Goal: Task Accomplishment & Management: Use online tool/utility

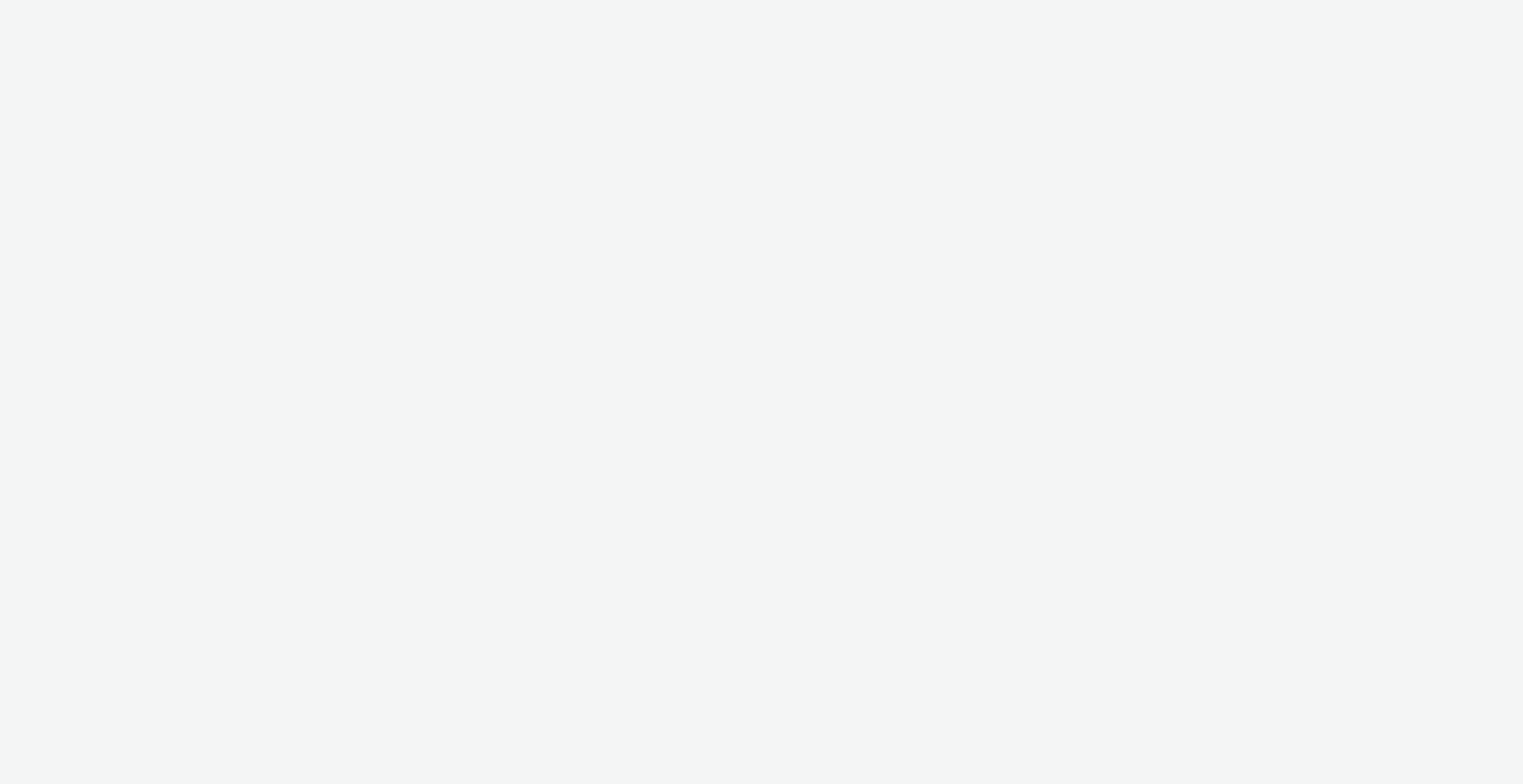
select select "ac009755-aa48-4799-8050-7a339a378eb8"
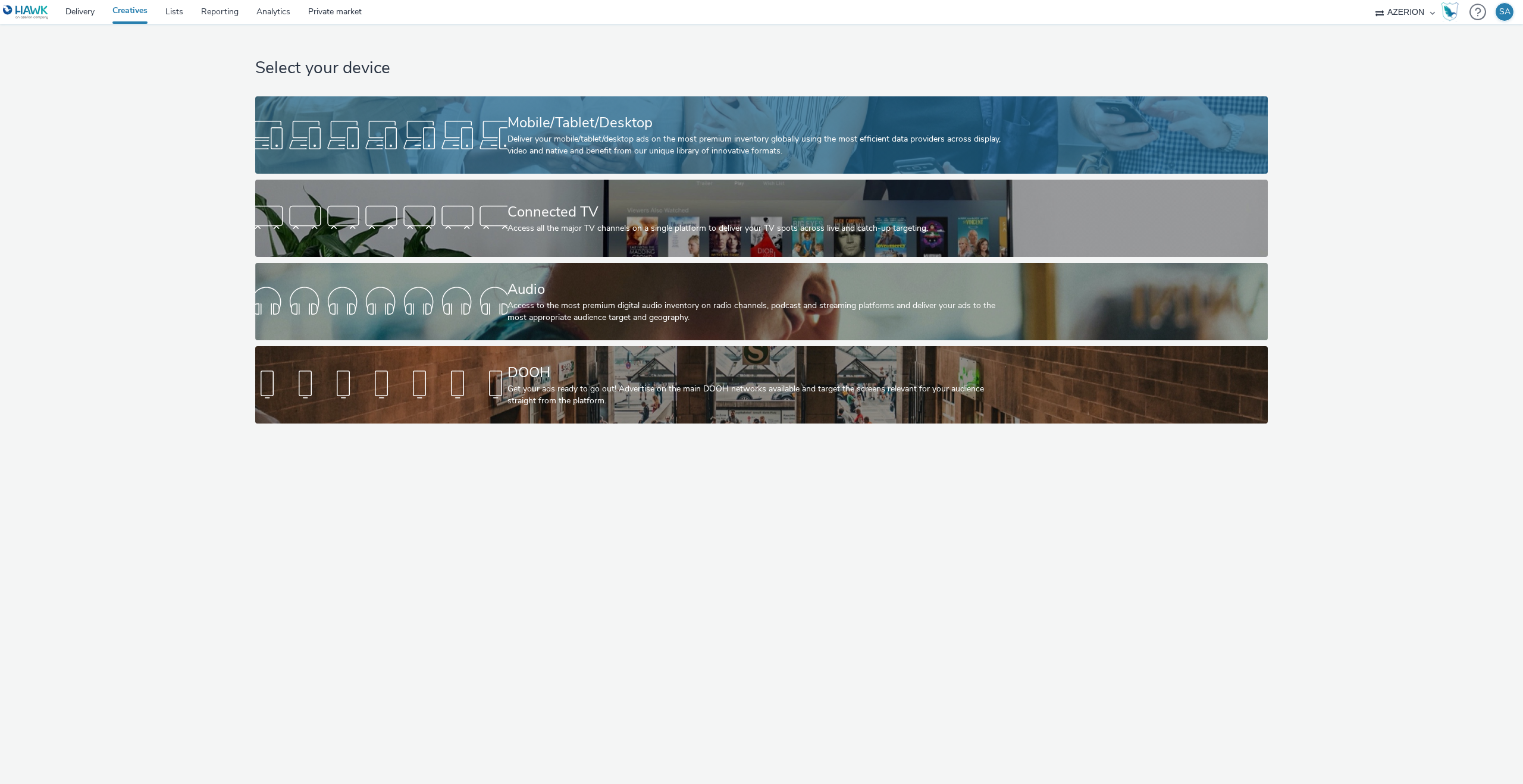
click at [641, 131] on div "Mobile/Tablet/Desktop" at bounding box center [759, 123] width 504 height 21
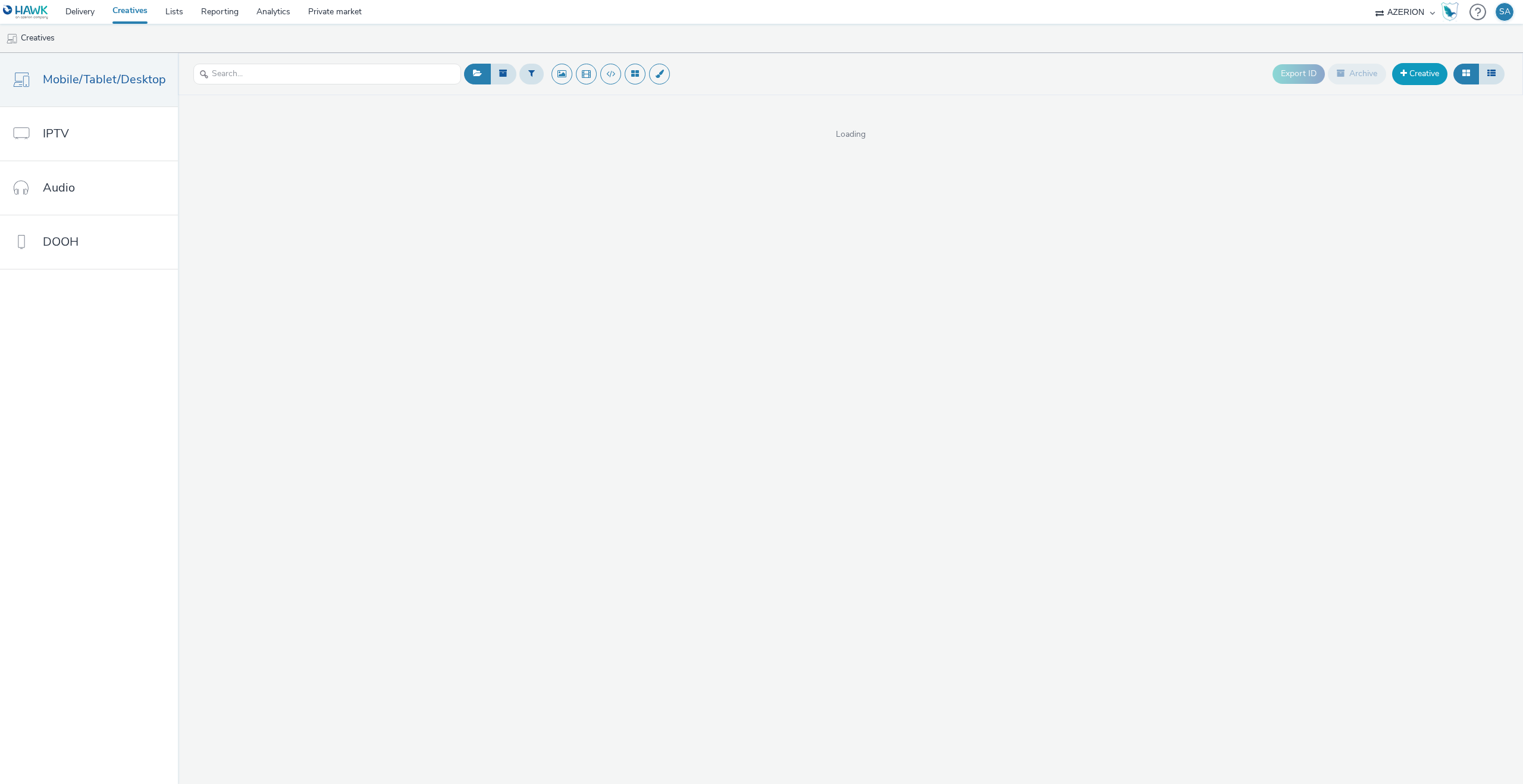
click at [1405, 80] on link "Creative" at bounding box center [1419, 73] width 55 height 21
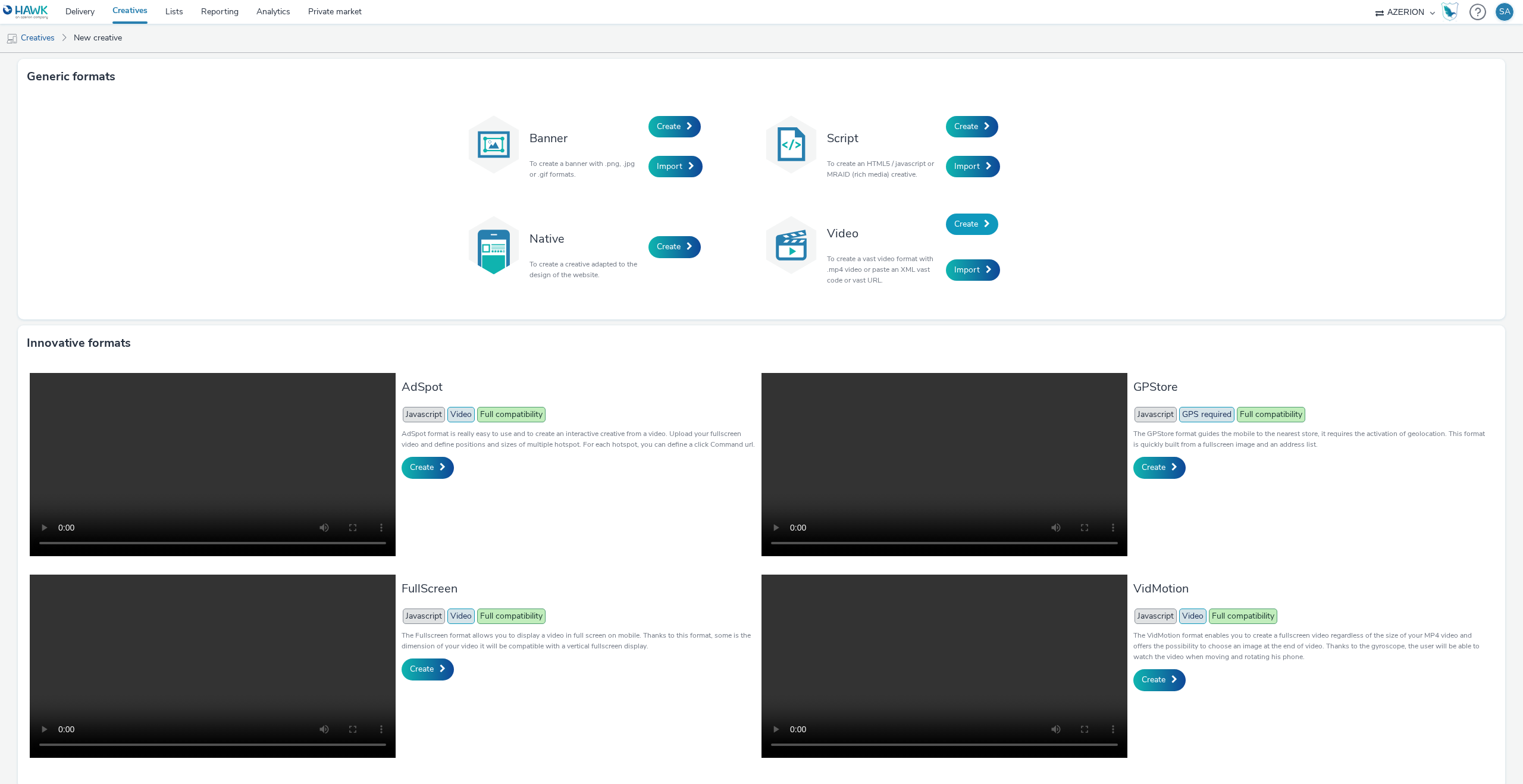
click at [963, 215] on link "Create" at bounding box center [972, 224] width 52 height 21
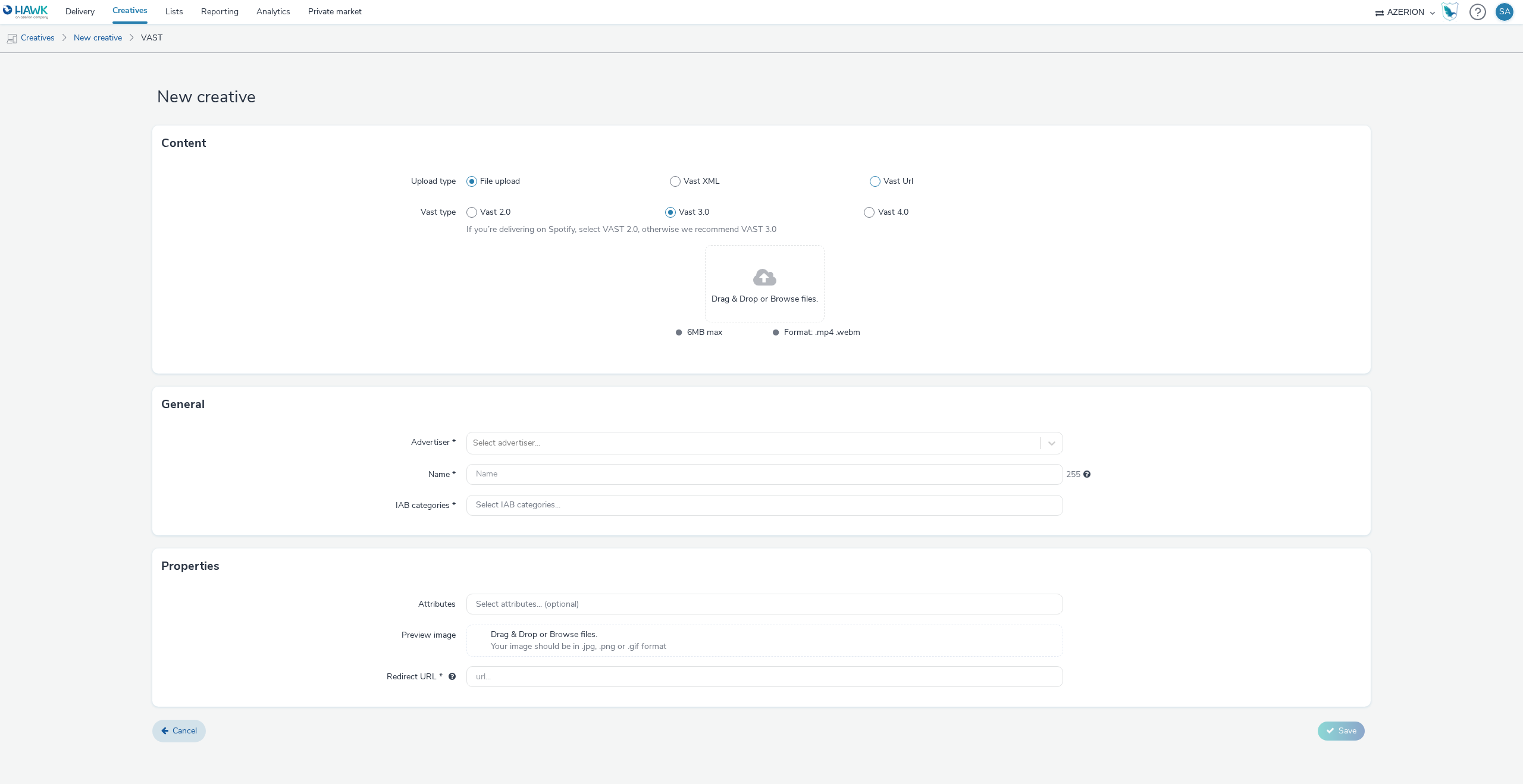
click at [871, 185] on span at bounding box center [875, 182] width 11 height 11
click at [871, 185] on input "Vast Url" at bounding box center [873, 182] width 8 height 8
radio input "false"
radio input "true"
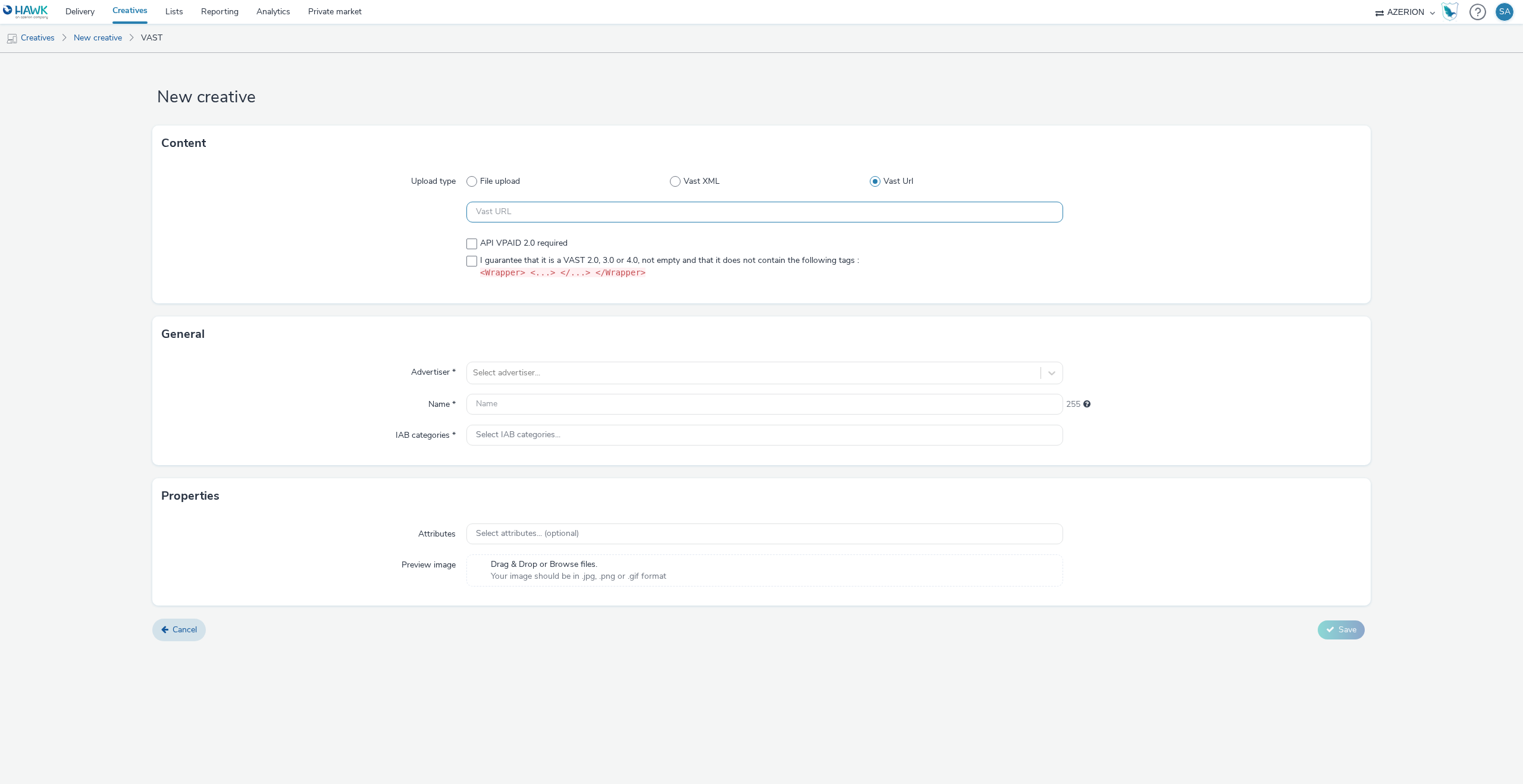
click at [641, 217] on input "text" at bounding box center [764, 212] width 596 height 21
paste input "https://[DOMAIN_NAME]/ddm/pfadx/N2483.4059495AZERIONNO/B33687437.429149159;sz=0…"
type input "https://[DOMAIN_NAME]/ddm/pfadx/N2483.4059495AZERIONNO/B33687437.429149159;sz=0…"
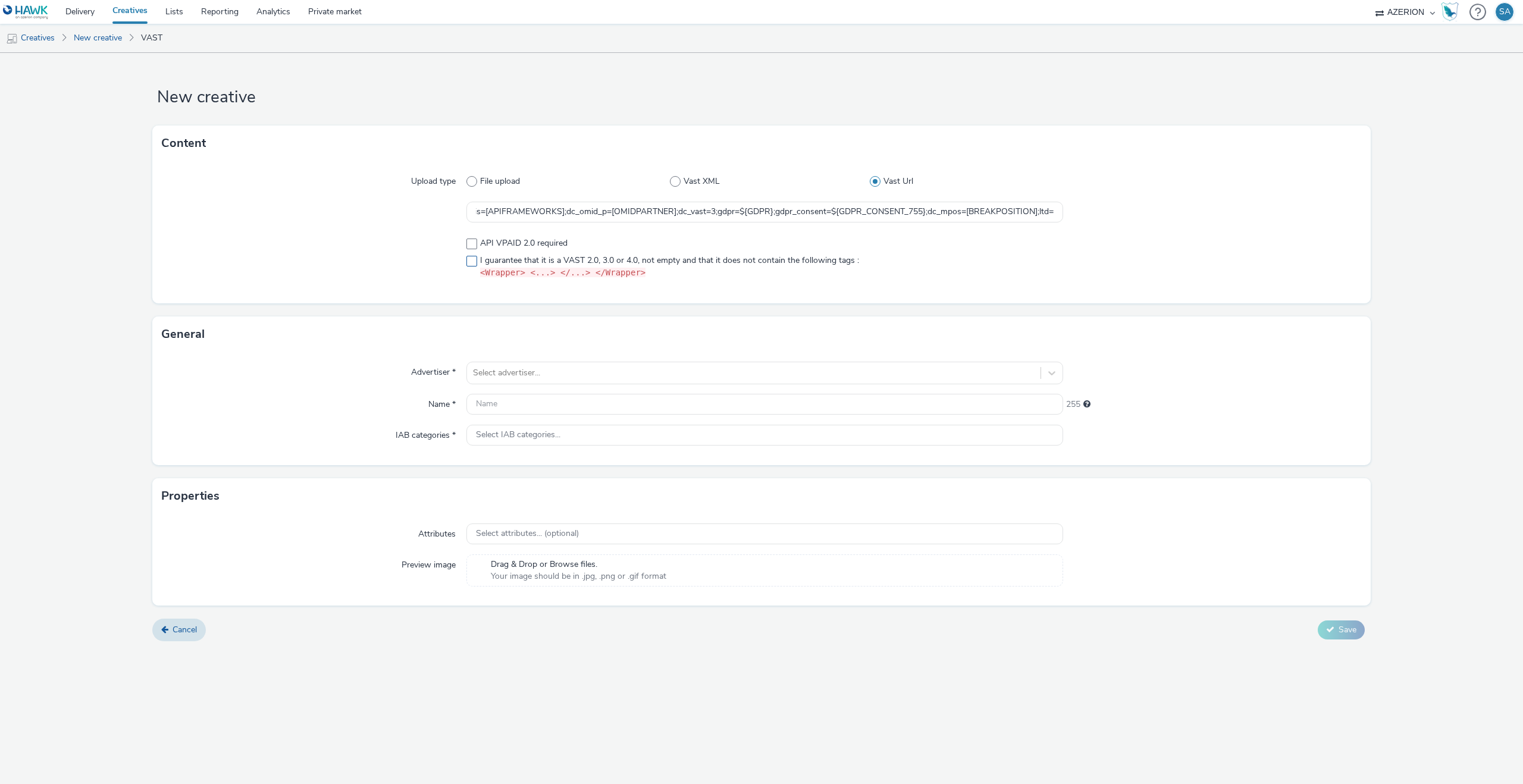
click at [471, 259] on span at bounding box center [472, 261] width 11 height 11
checkbox input "true"
click at [515, 380] on div at bounding box center [753, 373] width 561 height 15
type input "rus"
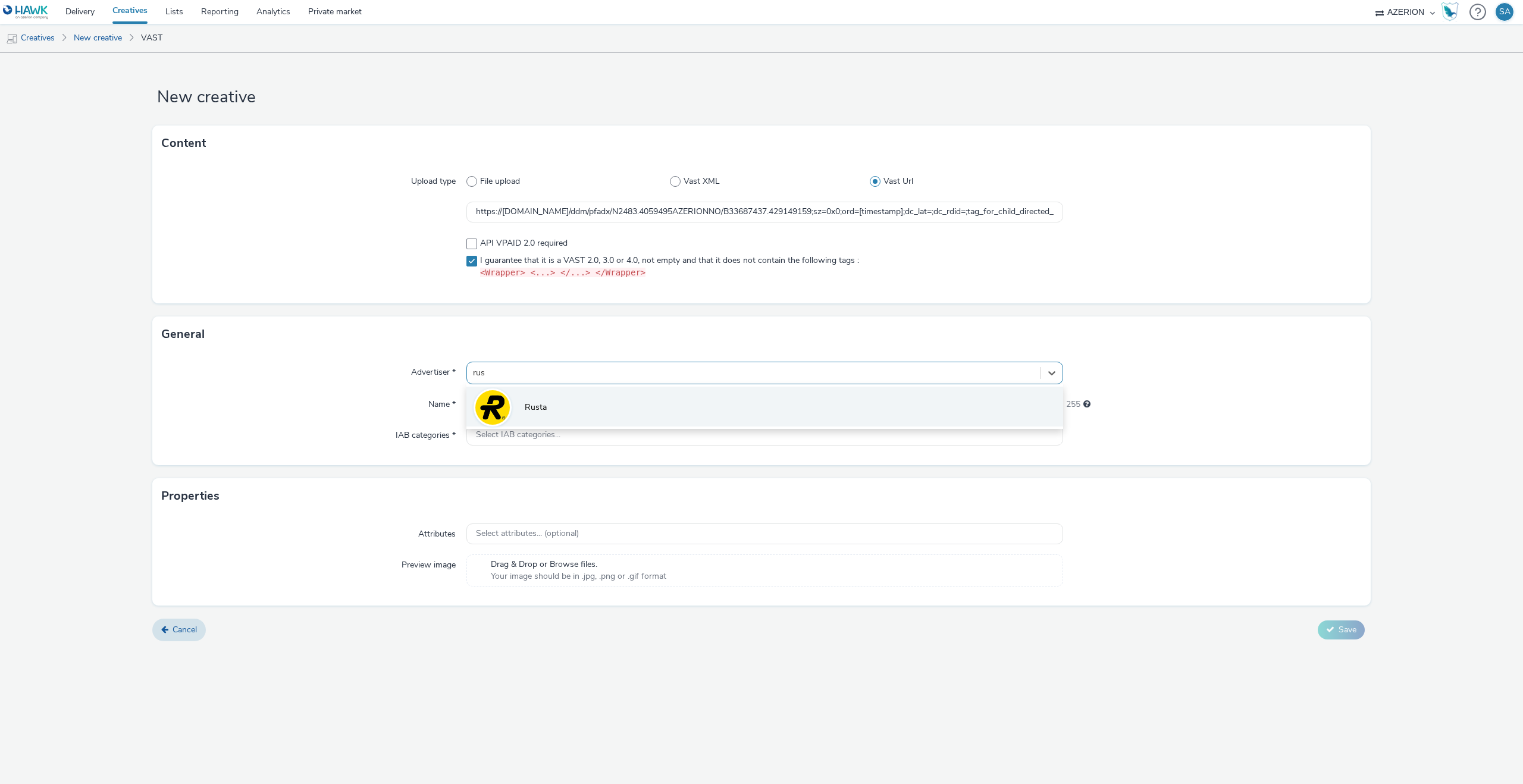
click at [523, 400] on li "Rusta" at bounding box center [764, 407] width 596 height 40
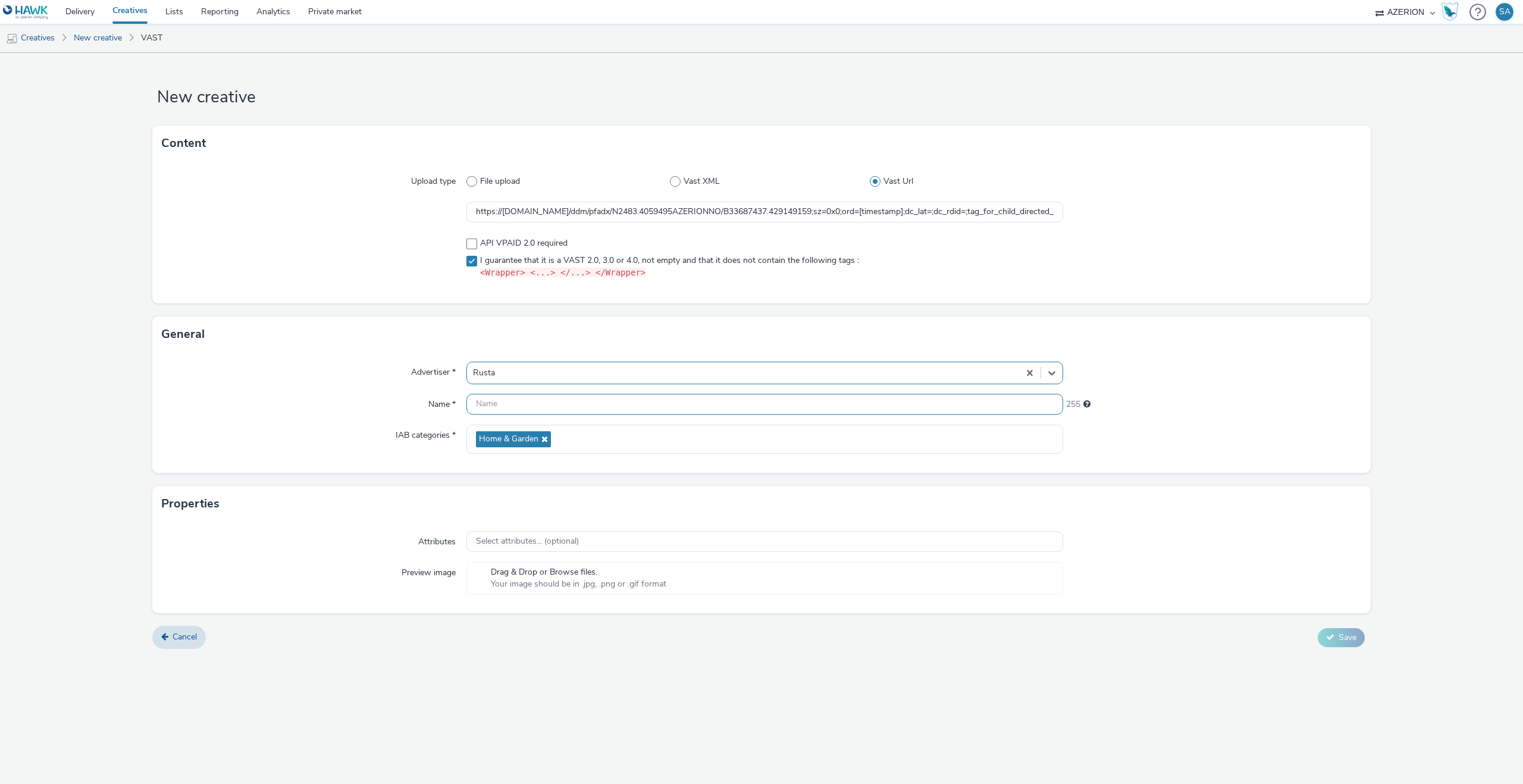
click at [523, 403] on input "text" at bounding box center [764, 404] width 596 height 21
type input "T"
type input "W"
click at [630, 401] on input "Rusta - W39 - Tactical - 16:9" at bounding box center [764, 404] width 596 height 21
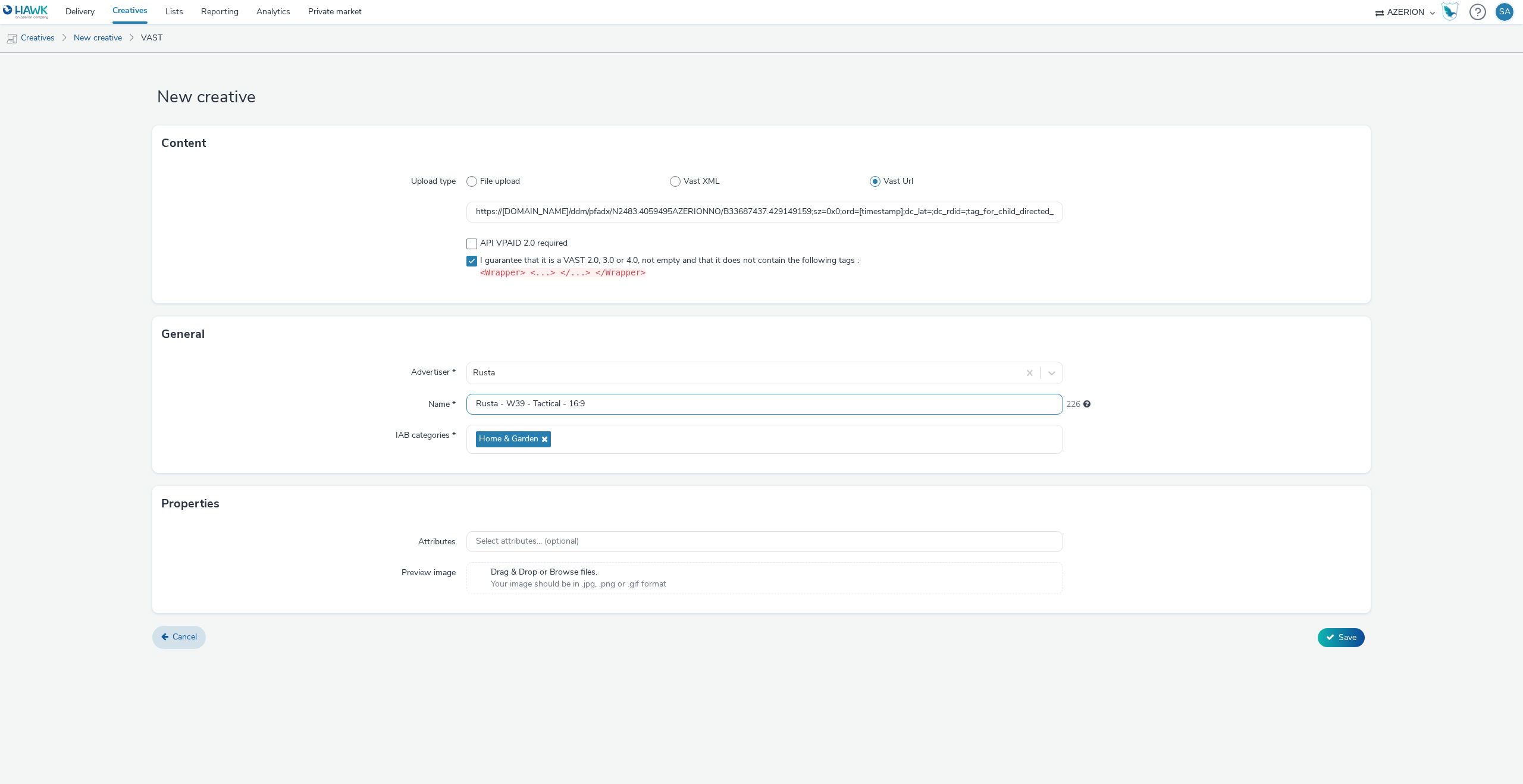
click at [630, 401] on input "Rusta - W39 - Tactical - 16:9" at bounding box center [764, 404] width 596 height 21
type input "Rusta - W39 - Tactical - 16:9"
click at [701, 640] on div "Cancel Save" at bounding box center [761, 637] width 1218 height 21
click at [1324, 624] on form "New creative Content Upload type File upload Vast XML Vast Url https://[DOMAIN_…" at bounding box center [761, 355] width 1523 height 605
click at [1324, 630] on button "Save" at bounding box center [1341, 637] width 47 height 19
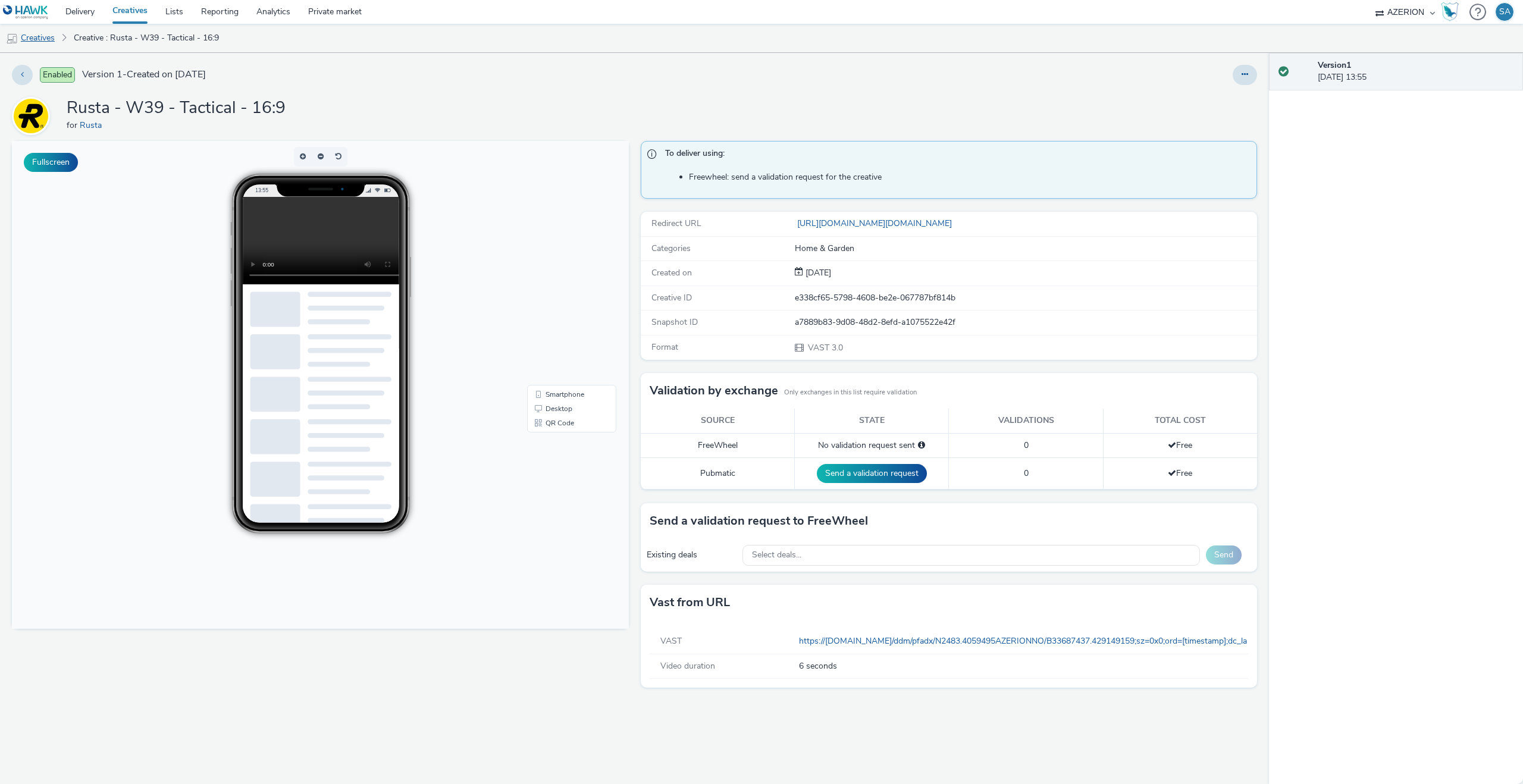
click at [56, 39] on link "Creatives" at bounding box center [30, 38] width 61 height 28
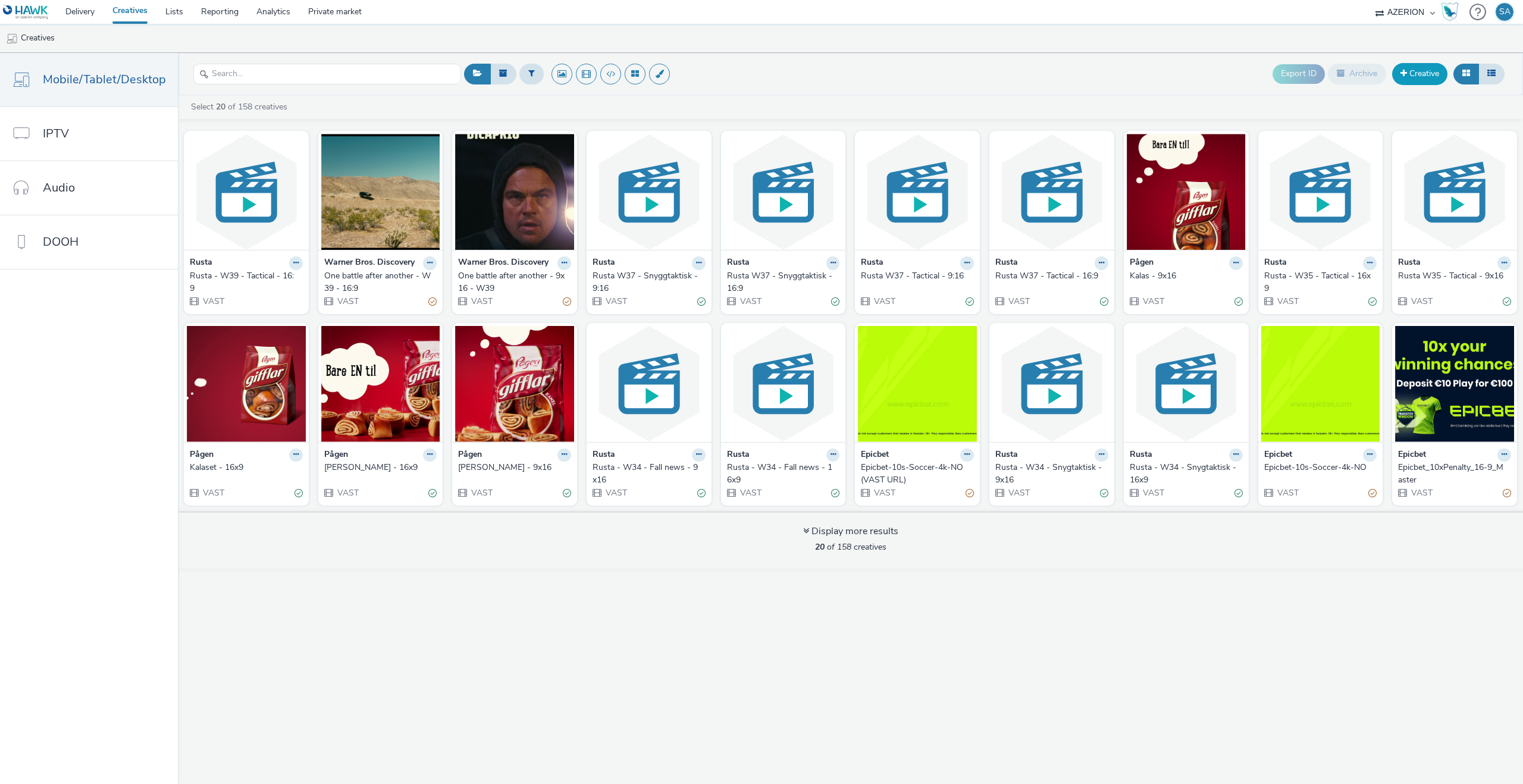
click at [1406, 73] on link "Creative" at bounding box center [1419, 73] width 55 height 21
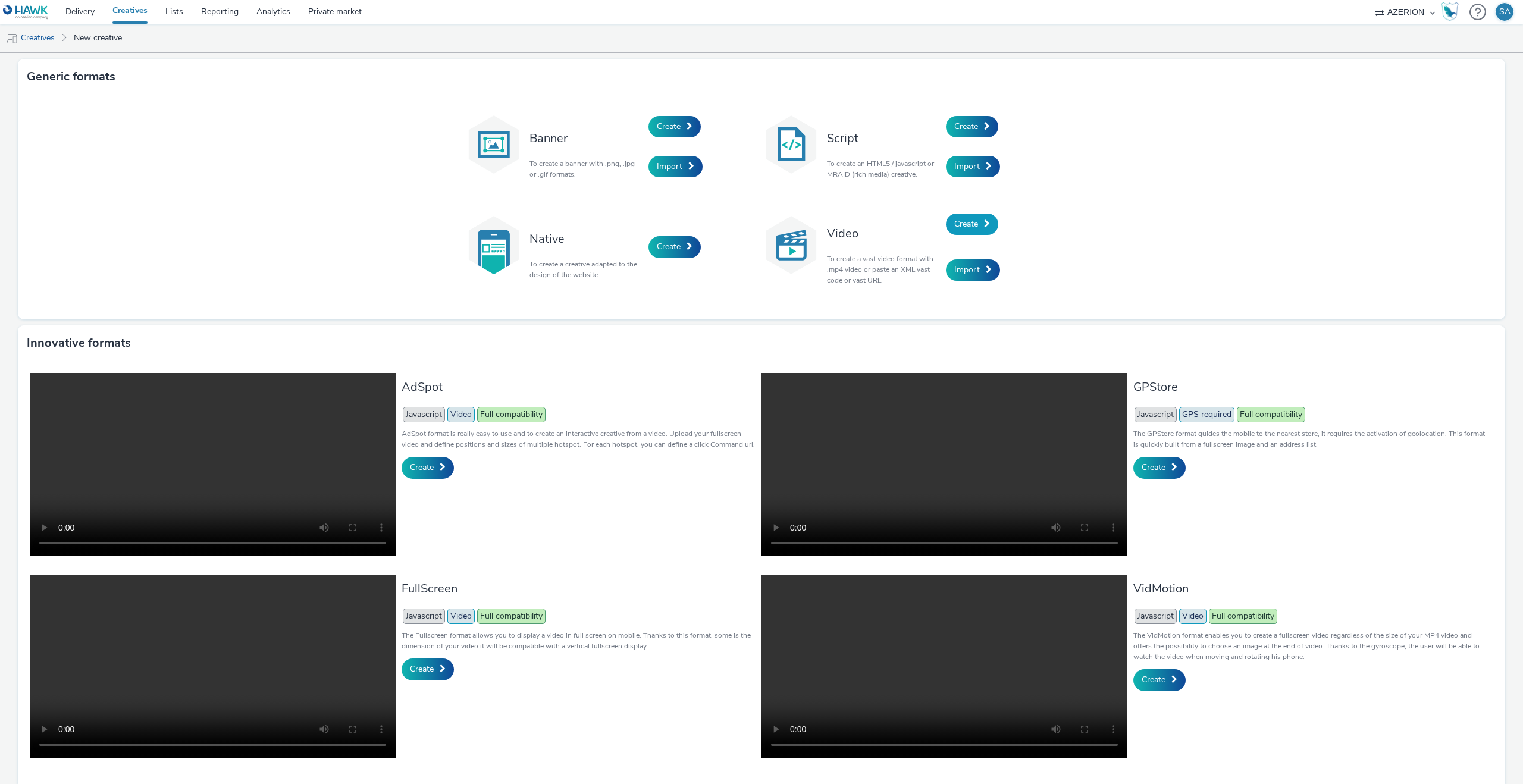
click at [982, 229] on link "Create" at bounding box center [972, 224] width 52 height 21
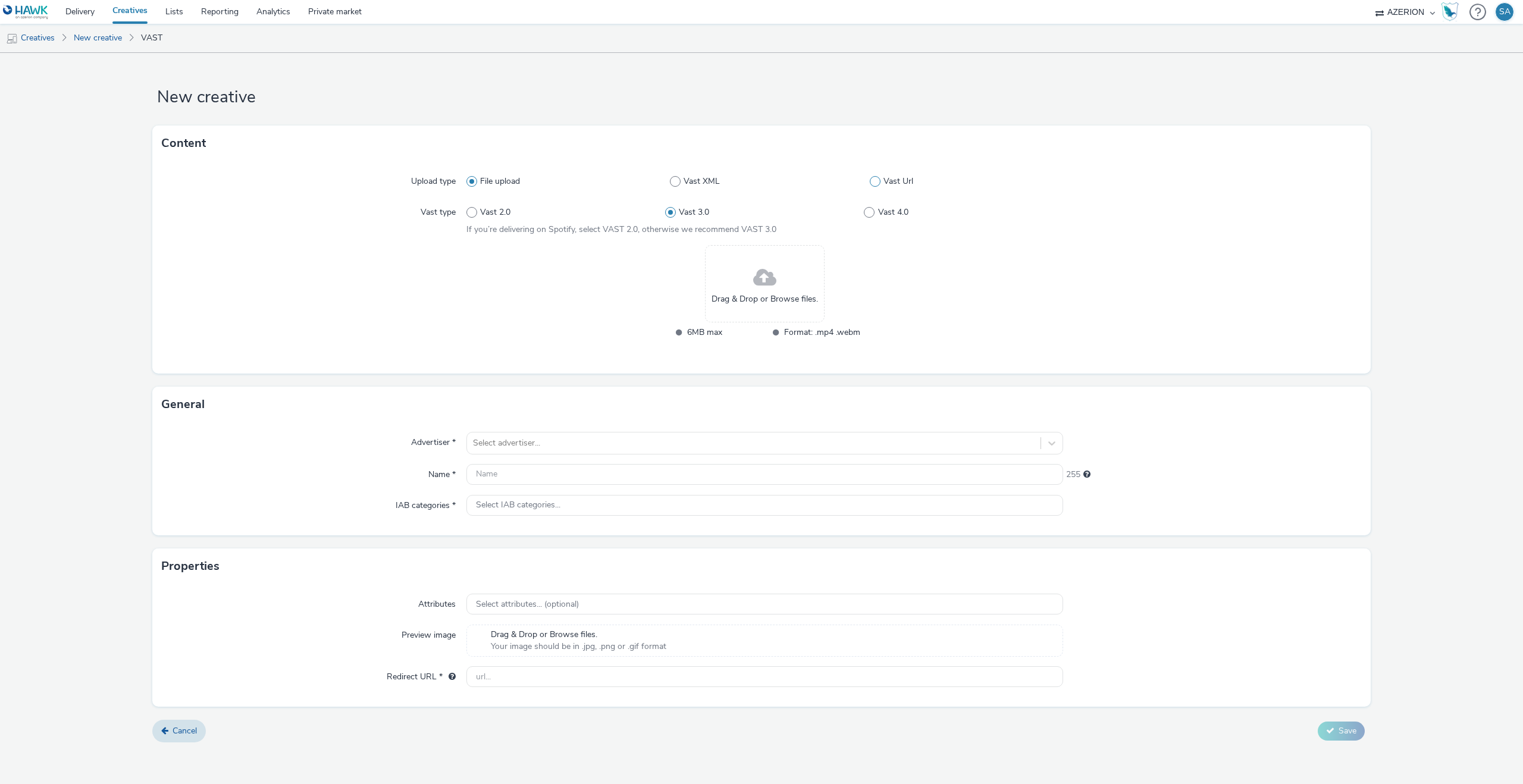
click at [883, 184] on label "Vast Url" at bounding box center [966, 182] width 193 height 12
click at [877, 184] on input "Vast Url" at bounding box center [873, 182] width 8 height 8
radio input "false"
radio input "true"
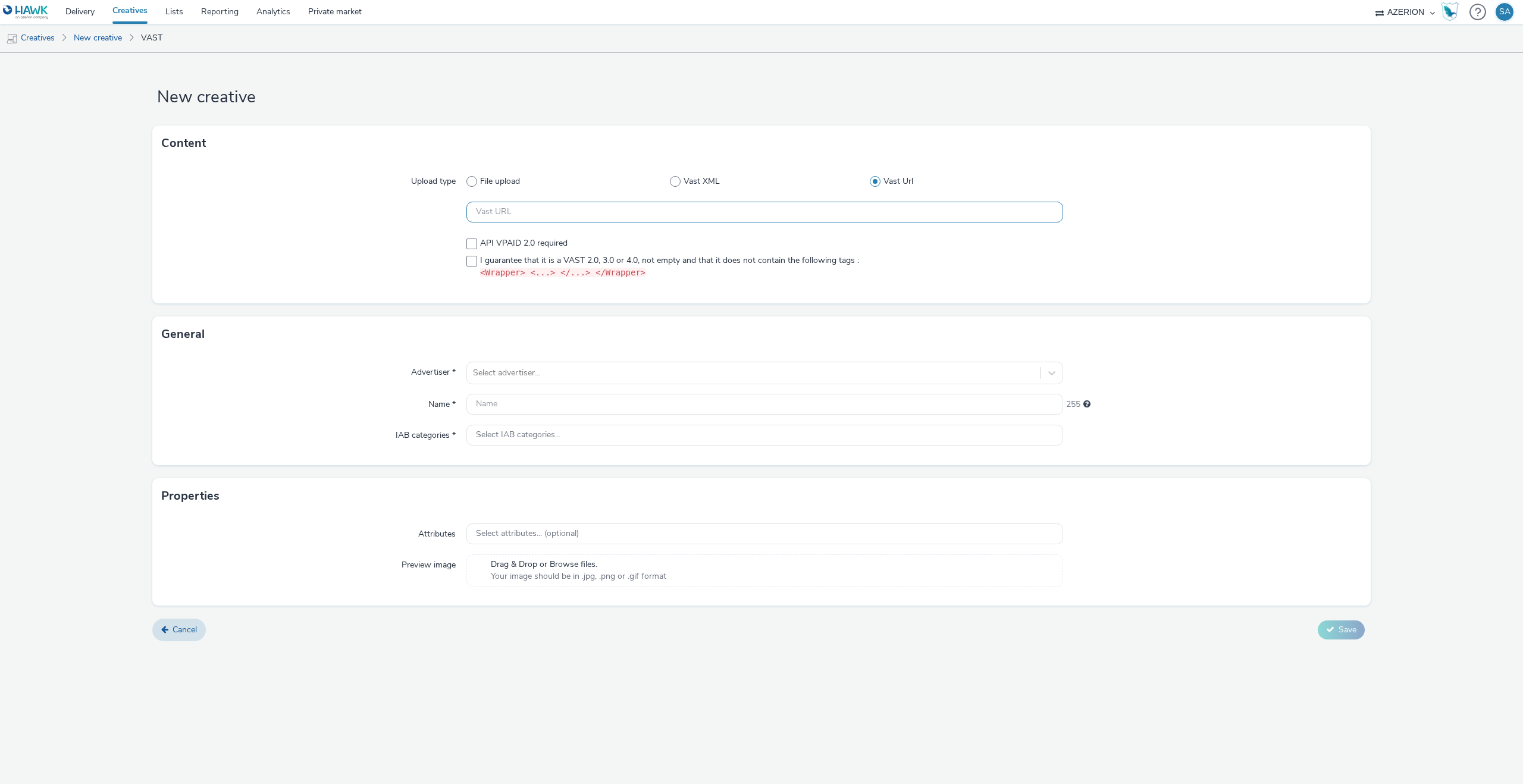
click at [727, 209] on input "text" at bounding box center [764, 212] width 596 height 21
paste input "https://[DOMAIN_NAME]/ddm/pfadx/N2483.4059495AZERIONNO/B33687437.429556578;sz=0…"
type input "https://[DOMAIN_NAME]/ddm/pfadx/N2483.4059495AZERIONNO/B33687437.429556578;sz=0…"
click at [483, 258] on span "I guarantee that it is a VAST 2.0, 3.0 or 4.0, not empty and that it does not c…" at bounding box center [670, 266] width 379 height 25
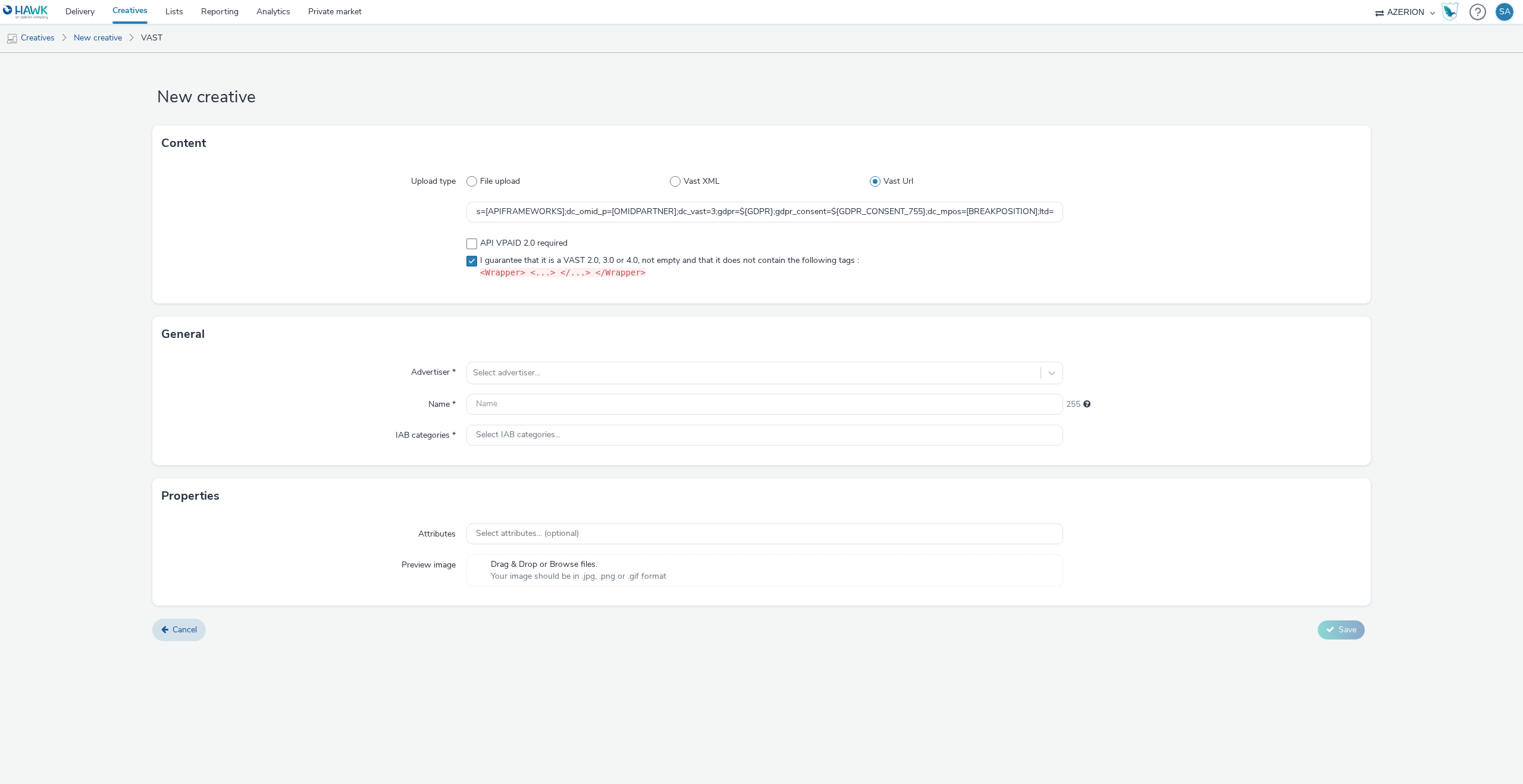
scroll to position [0, 0]
checkbox input "true"
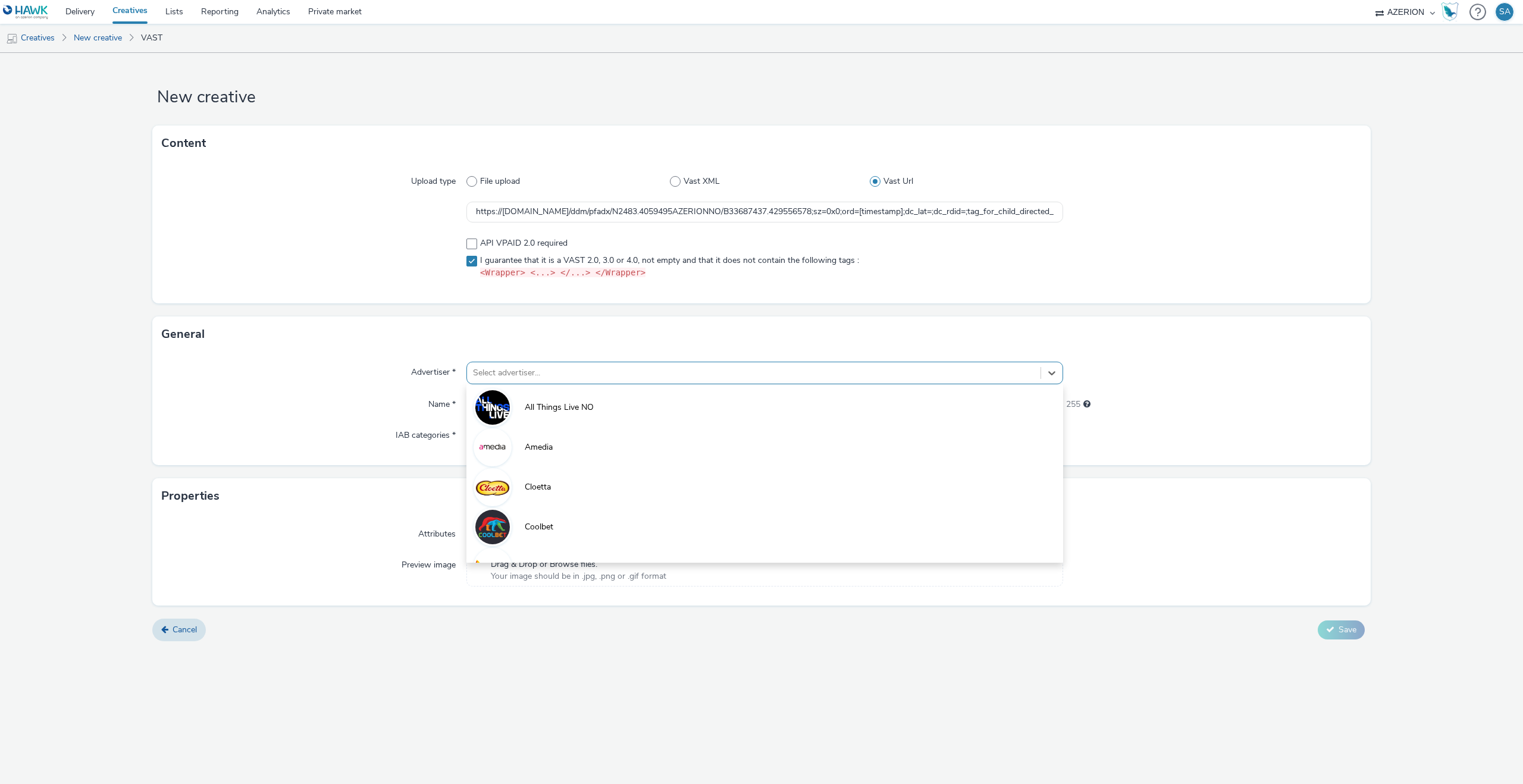
click at [494, 378] on div at bounding box center [753, 373] width 561 height 15
type input "rus"
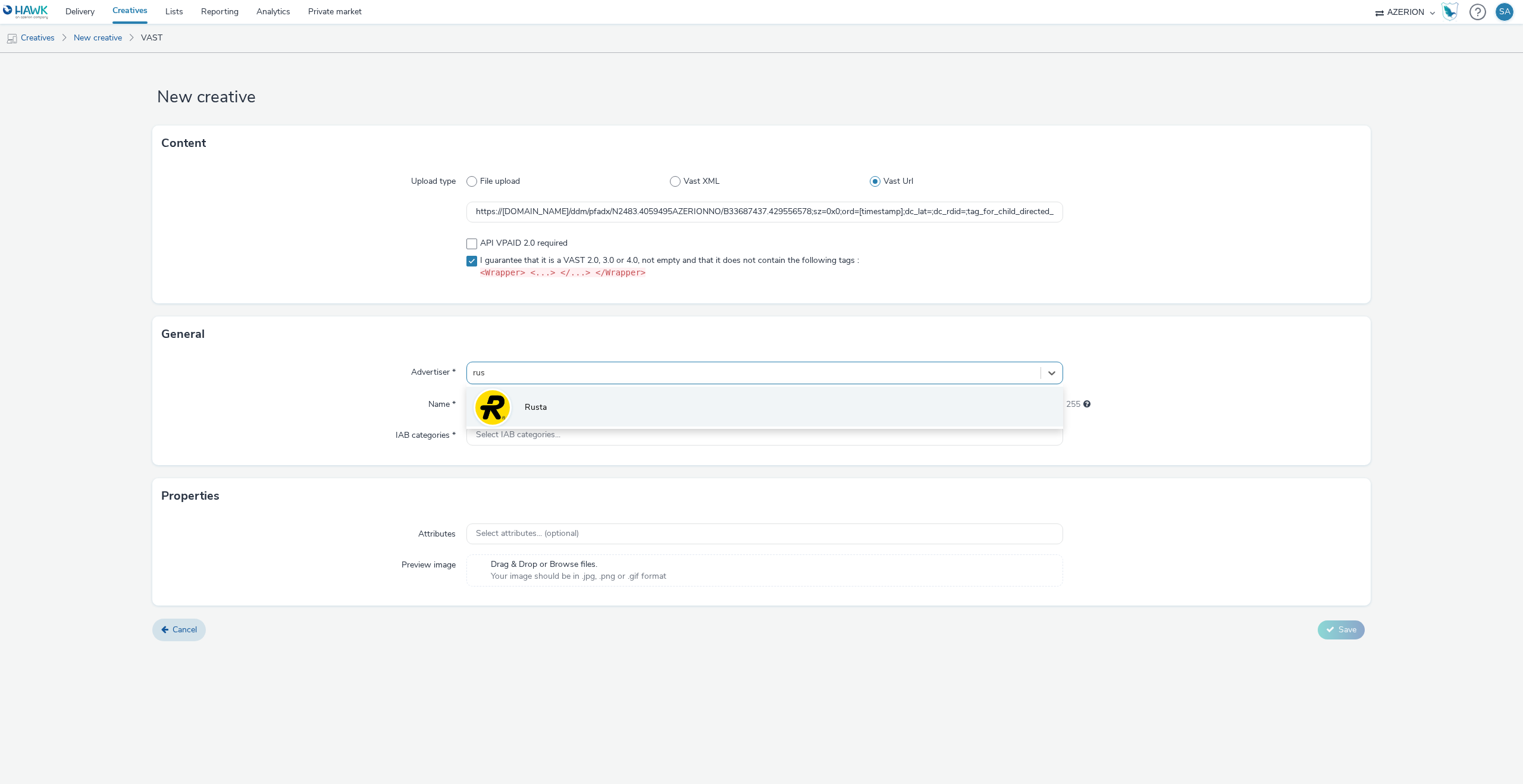
click at [497, 418] on img at bounding box center [492, 407] width 35 height 35
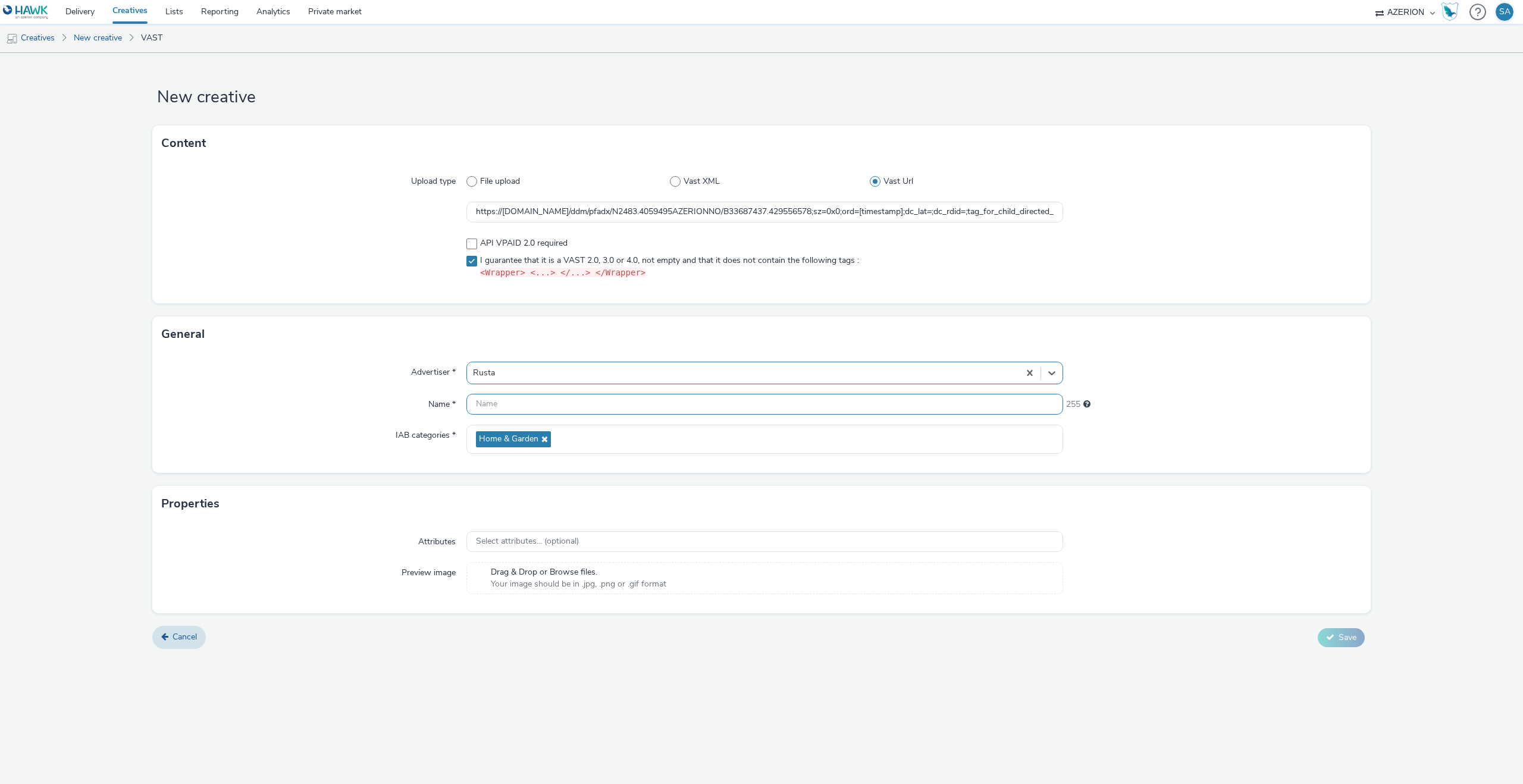
click at [519, 412] on input "text" at bounding box center [764, 404] width 596 height 21
type input "Rusta - W39 - Tactical - 9:16"
click at [1352, 636] on span "Save" at bounding box center [1347, 637] width 18 height 12
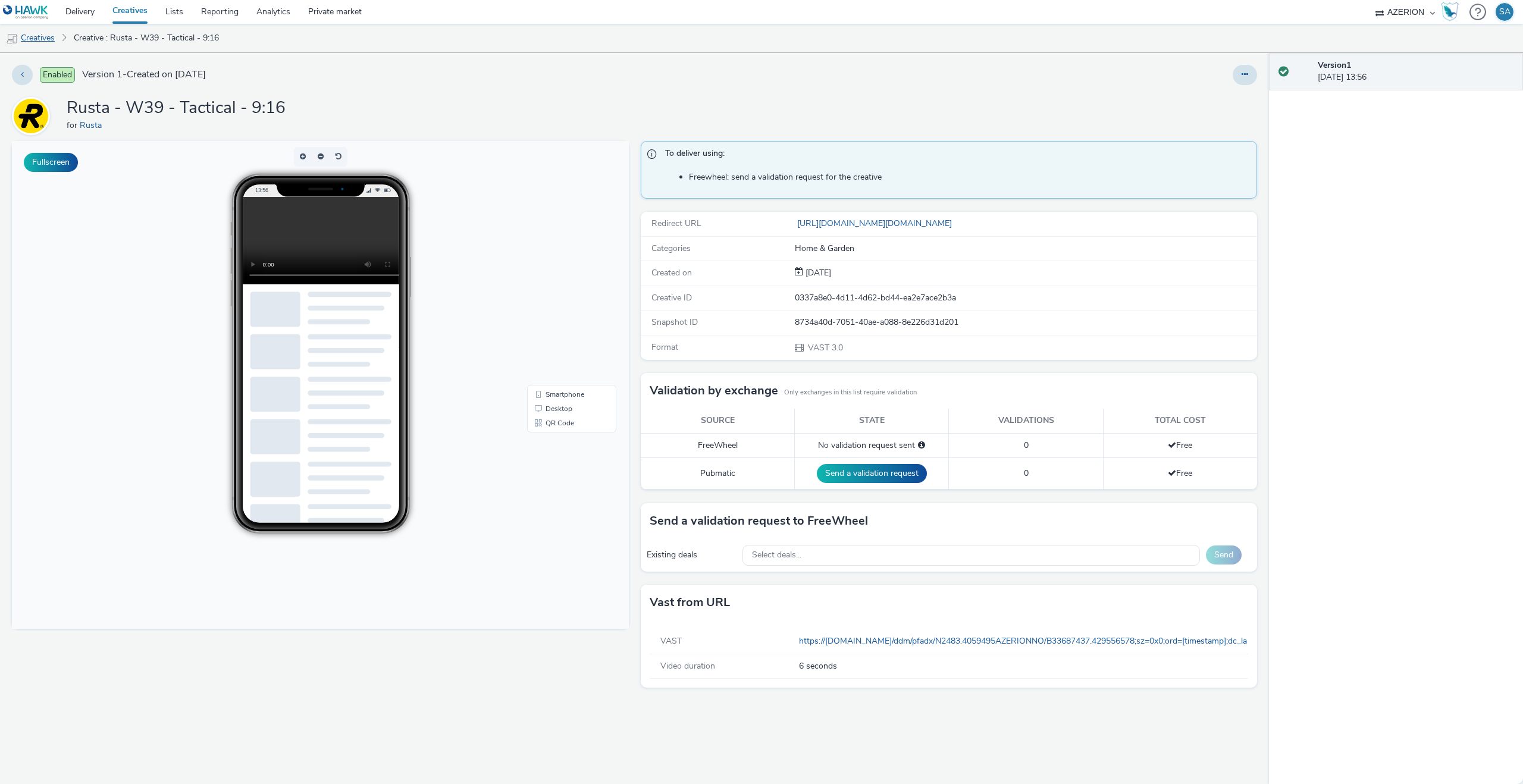
click at [54, 42] on link "Creatives" at bounding box center [30, 38] width 61 height 28
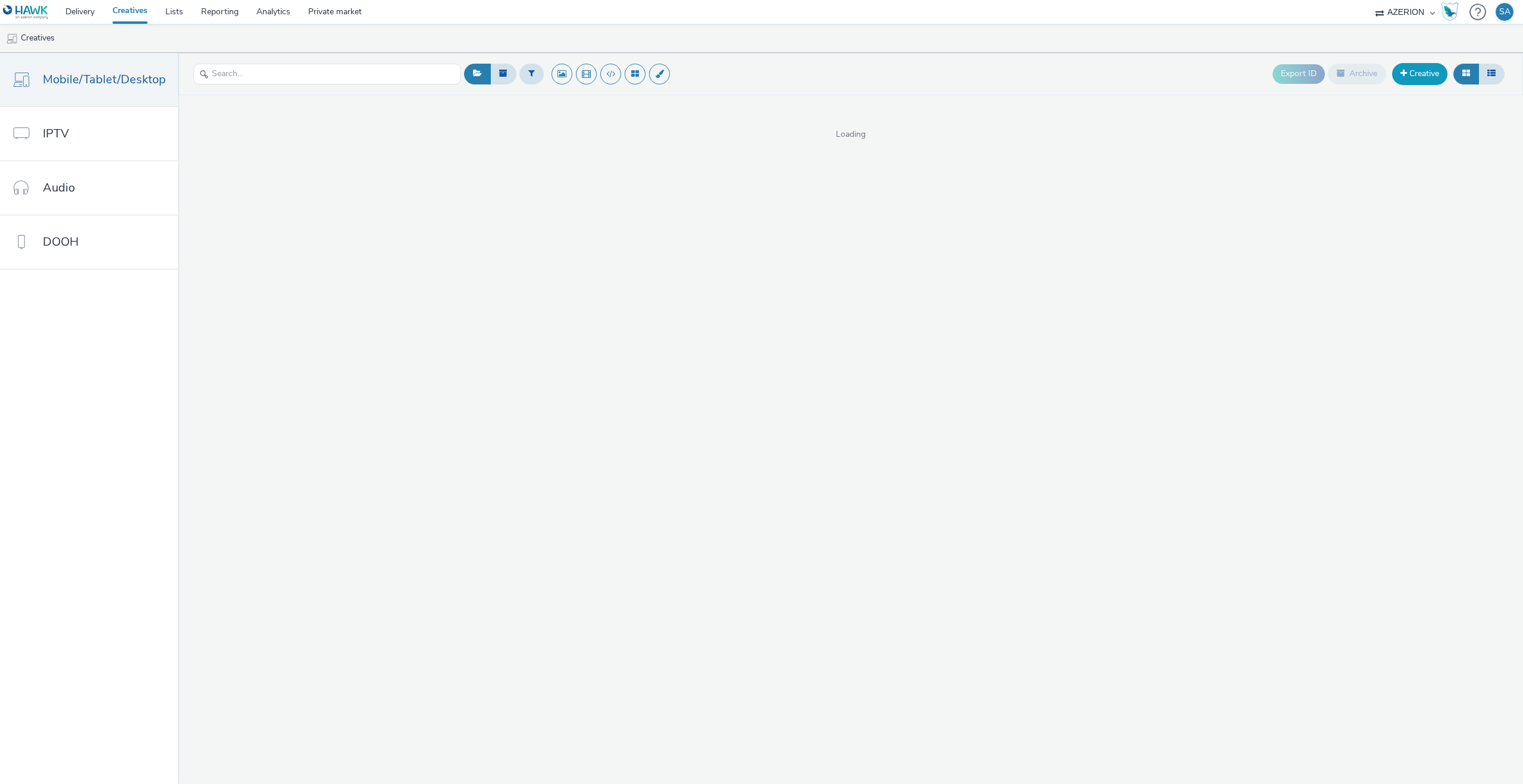
click at [1402, 79] on link "Creative" at bounding box center [1419, 73] width 55 height 21
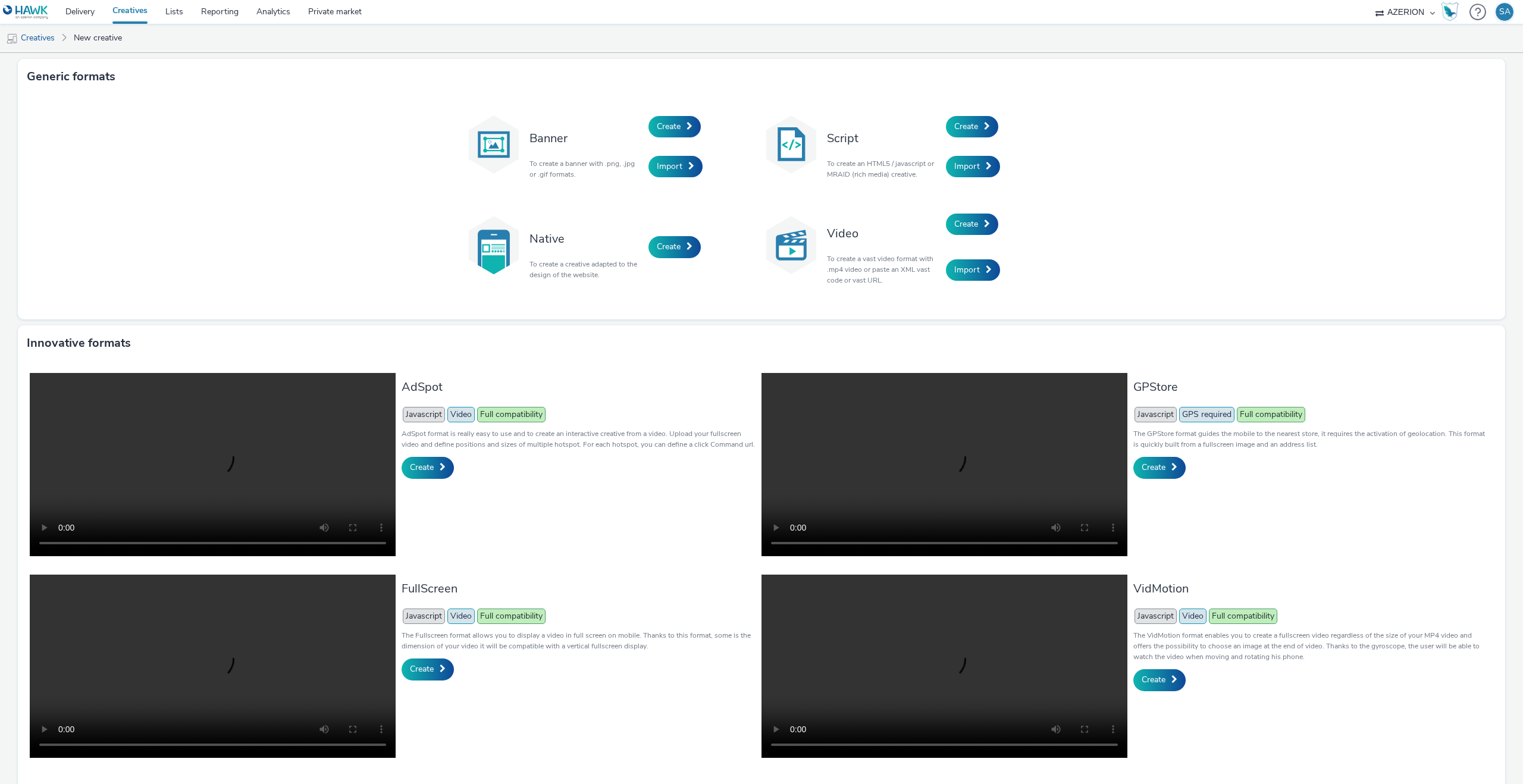
click at [988, 212] on div "Create" at bounding box center [1002, 225] width 113 height 46
click at [986, 223] on span at bounding box center [987, 223] width 6 height 8
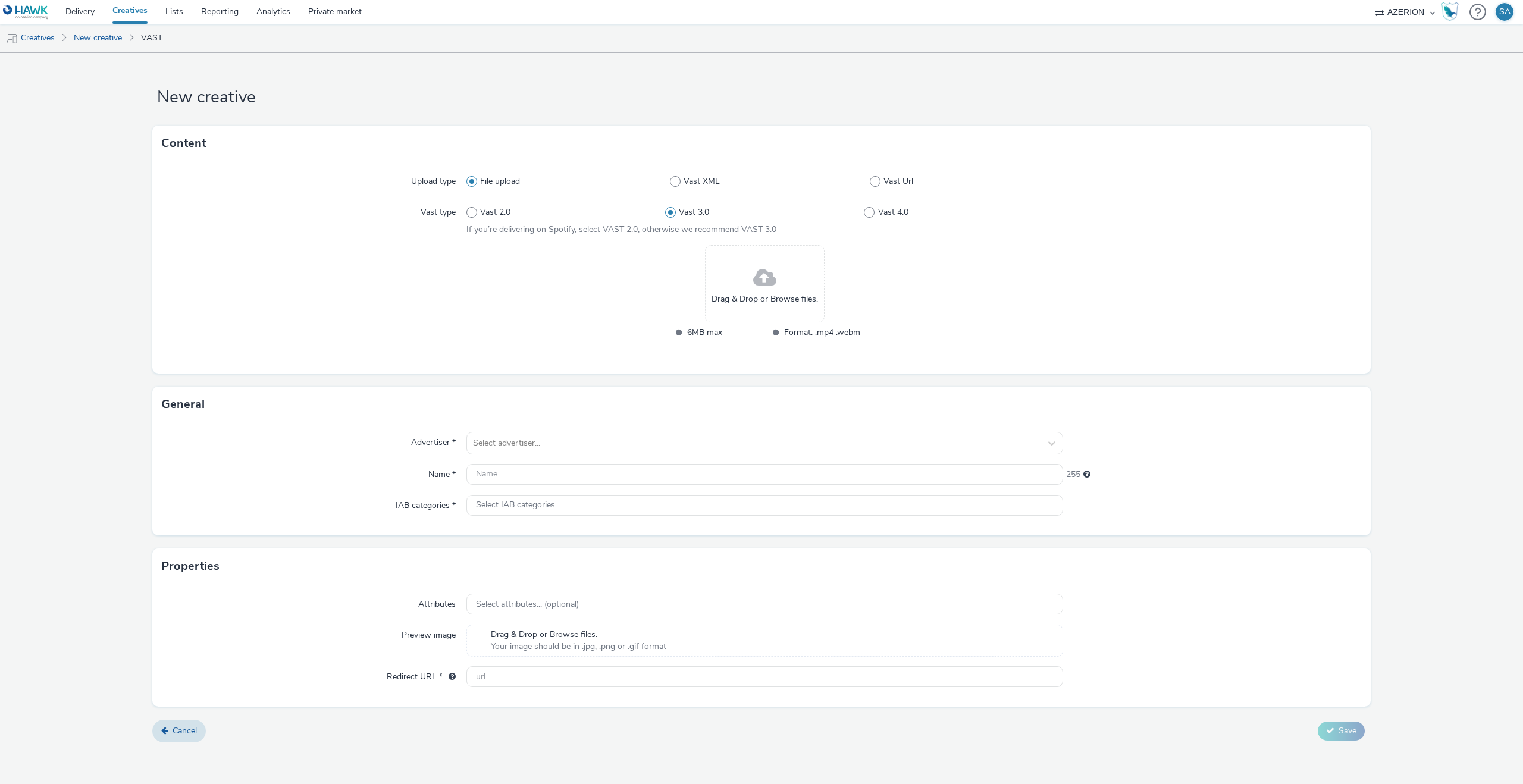
click at [876, 187] on div "File upload Vast XML Vast Url" at bounding box center [764, 181] width 596 height 21
click at [875, 183] on span at bounding box center [875, 182] width 11 height 11
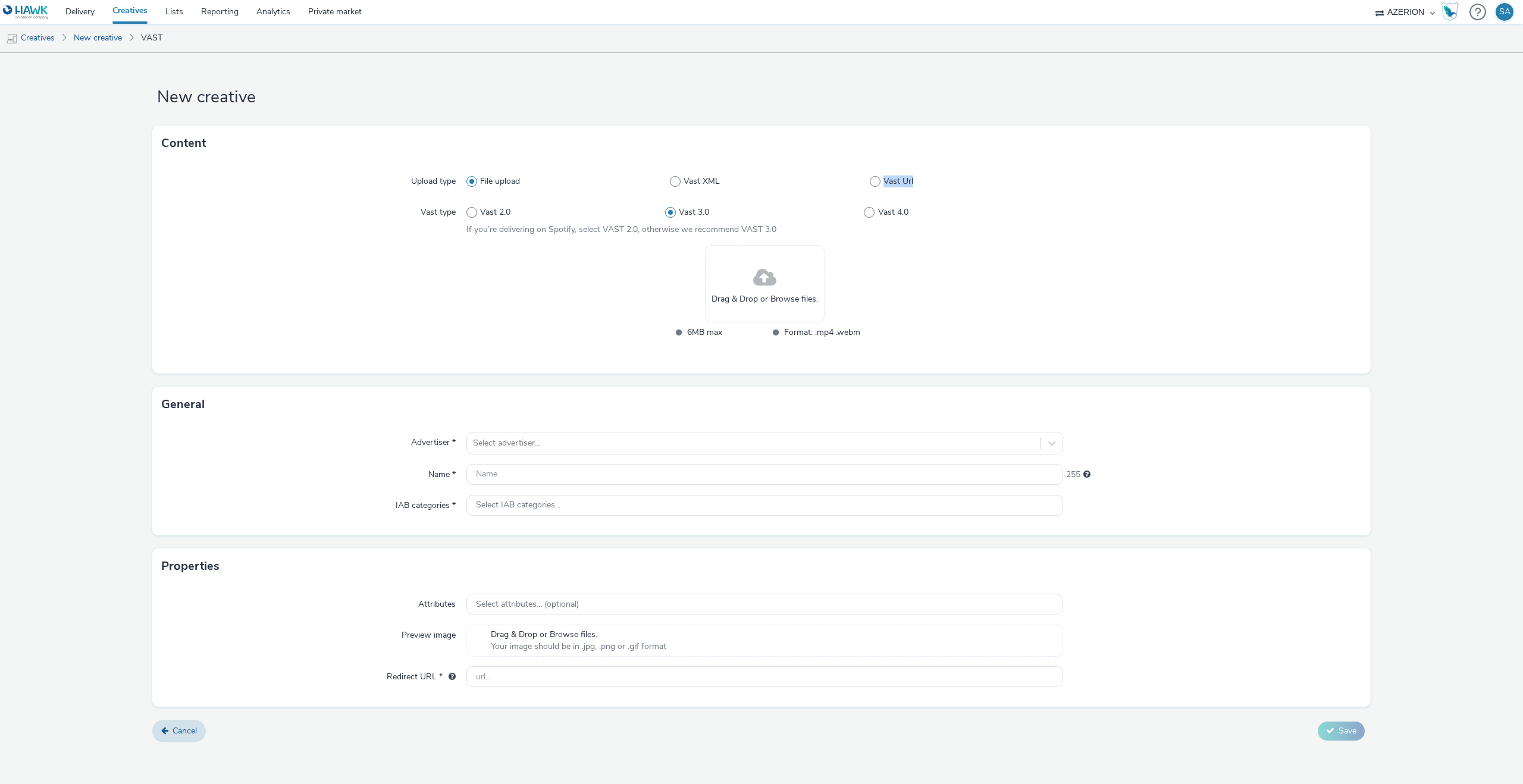
click at [875, 183] on input "Vast Url" at bounding box center [873, 182] width 8 height 8
radio input "false"
radio input "true"
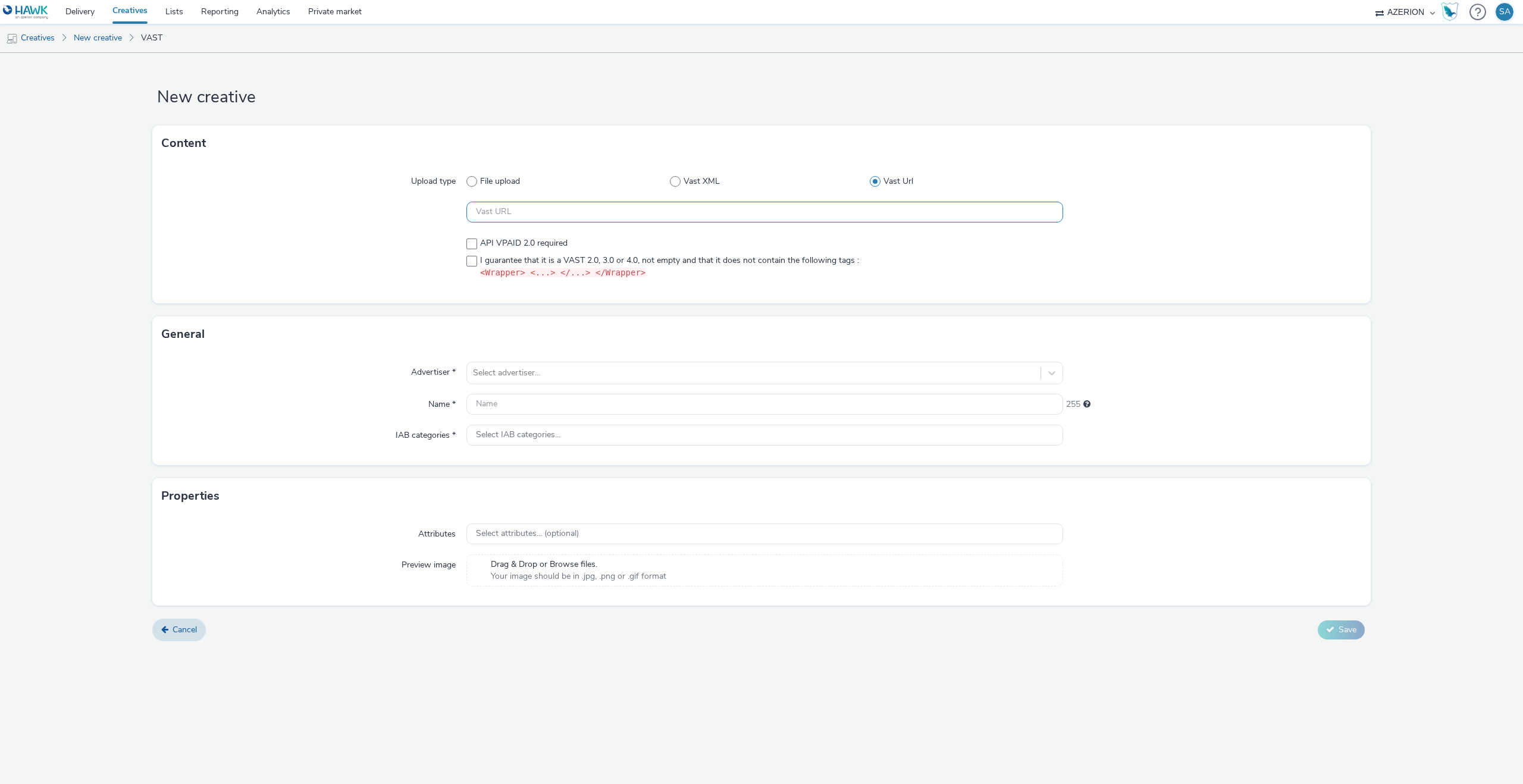
click at [769, 214] on input "text" at bounding box center [764, 212] width 596 height 21
paste input "https://[DOMAIN_NAME]/ddm/pfadx/N2483.4059495AZERIONNO/B33687437.429149531;sz=0…"
type input "https://[DOMAIN_NAME]/ddm/pfadx/N2483.4059495AZERIONNO/B33687437.429149531;sz=0…"
click at [585, 262] on span "I guarantee that it is a VAST 2.0, 3.0 or 4.0, not empty and that it does not c…" at bounding box center [670, 266] width 379 height 25
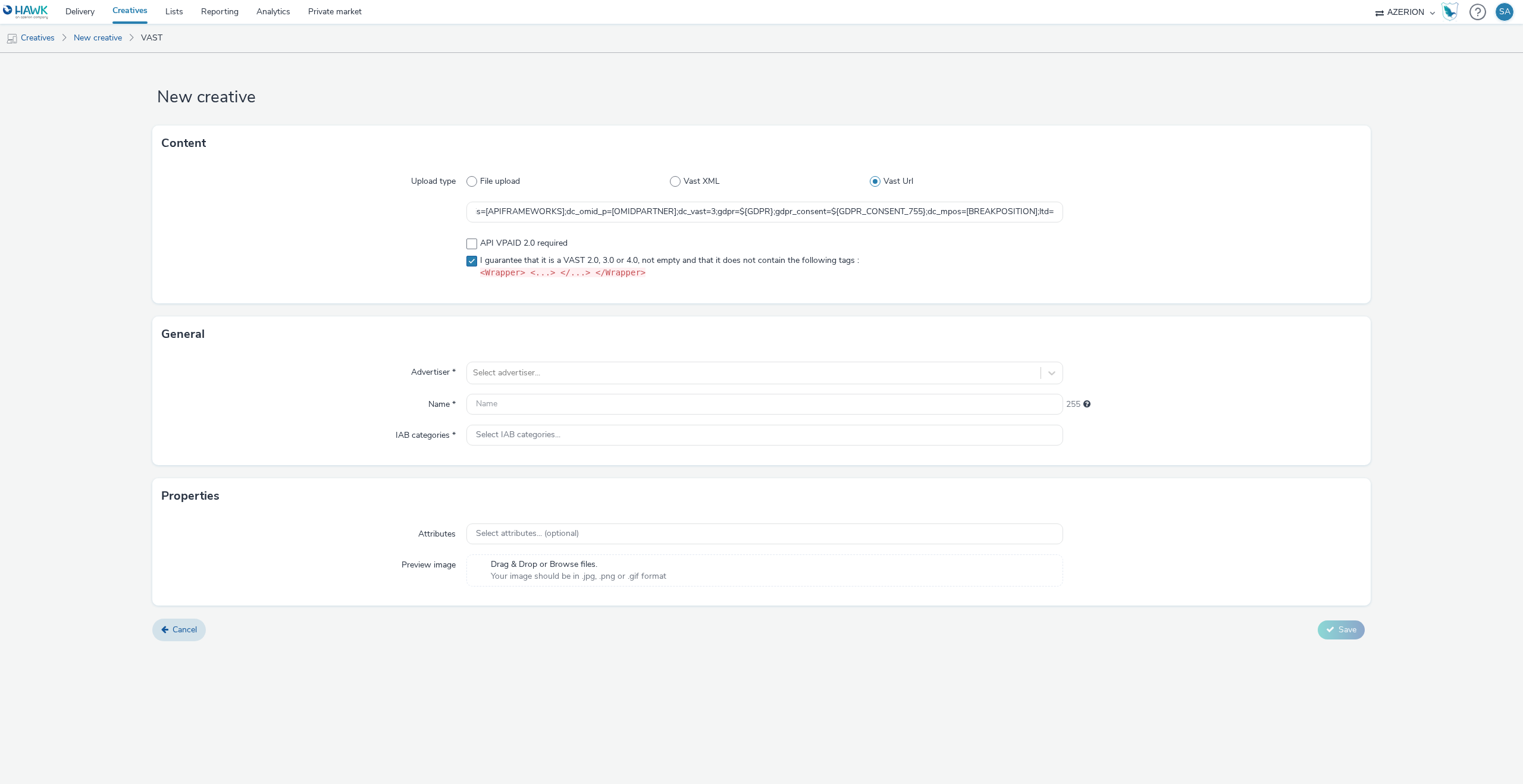
checkbox input "true"
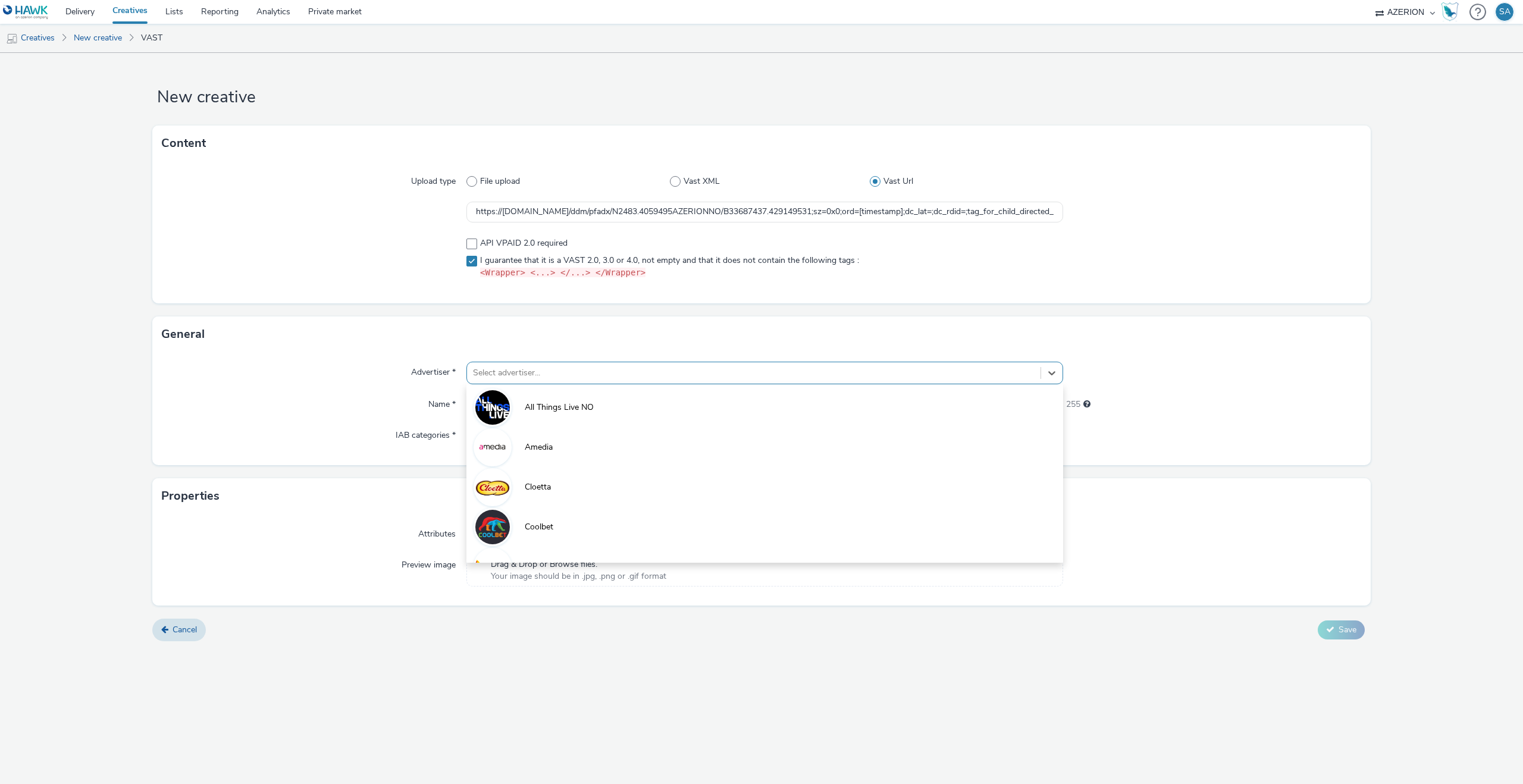
click at [517, 366] on div at bounding box center [753, 373] width 561 height 15
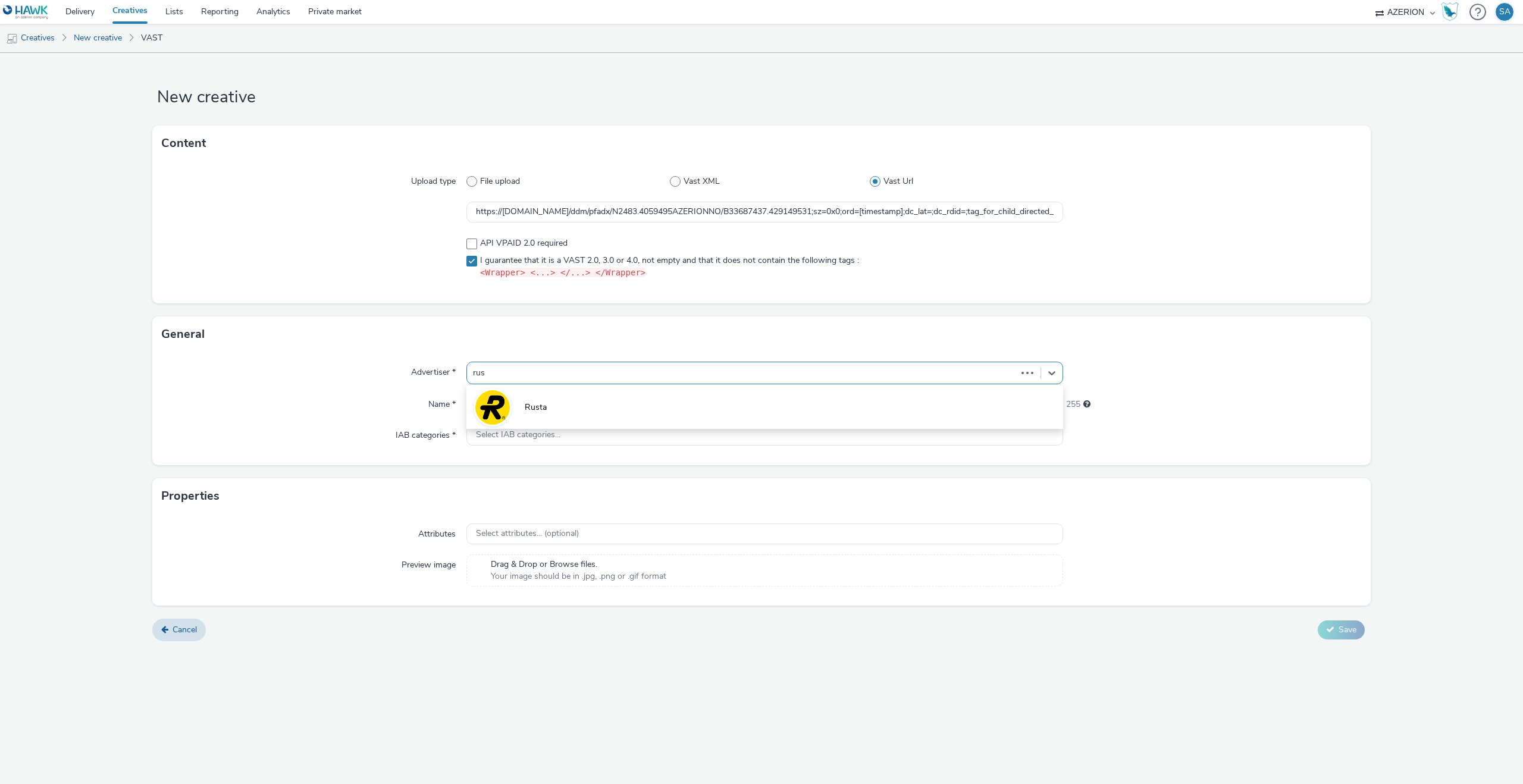
type input "rust"
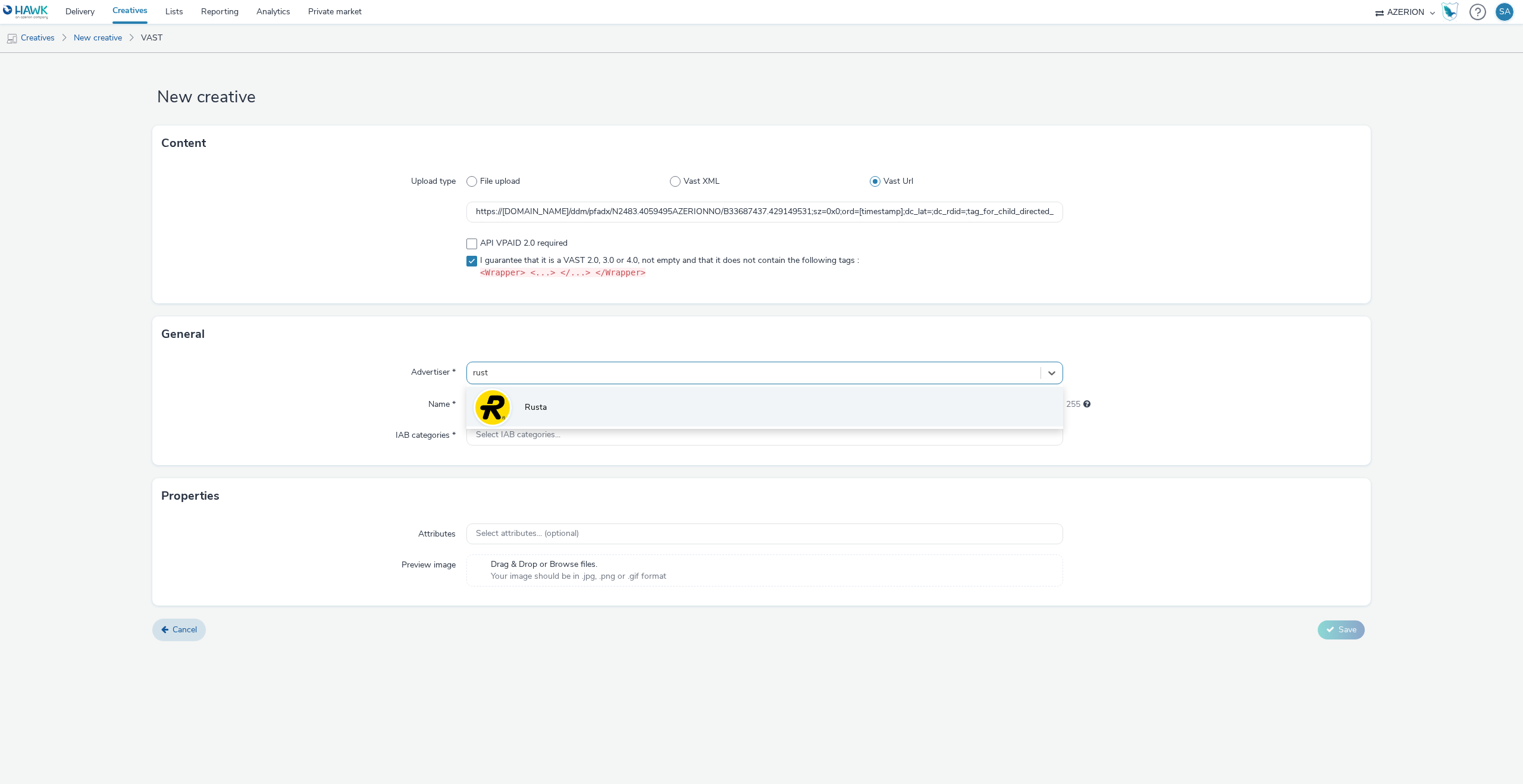
click at [522, 407] on li "Rusta" at bounding box center [764, 407] width 596 height 40
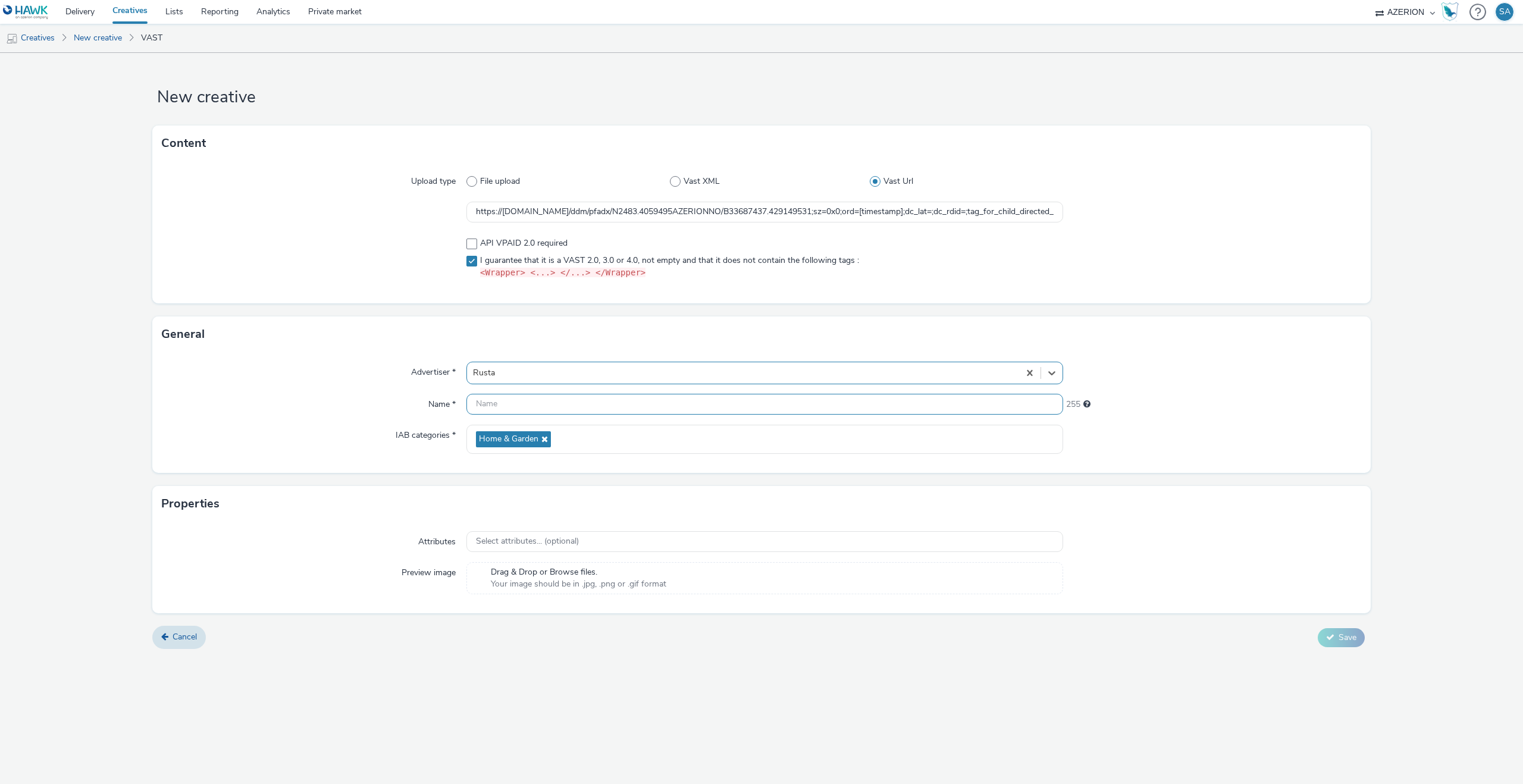
click at [522, 407] on input "text" at bounding box center [764, 404] width 596 height 21
type input "Rusta - W39 - Snyggtaktisk - 9:16"
click at [1327, 642] on button "Save" at bounding box center [1341, 637] width 47 height 19
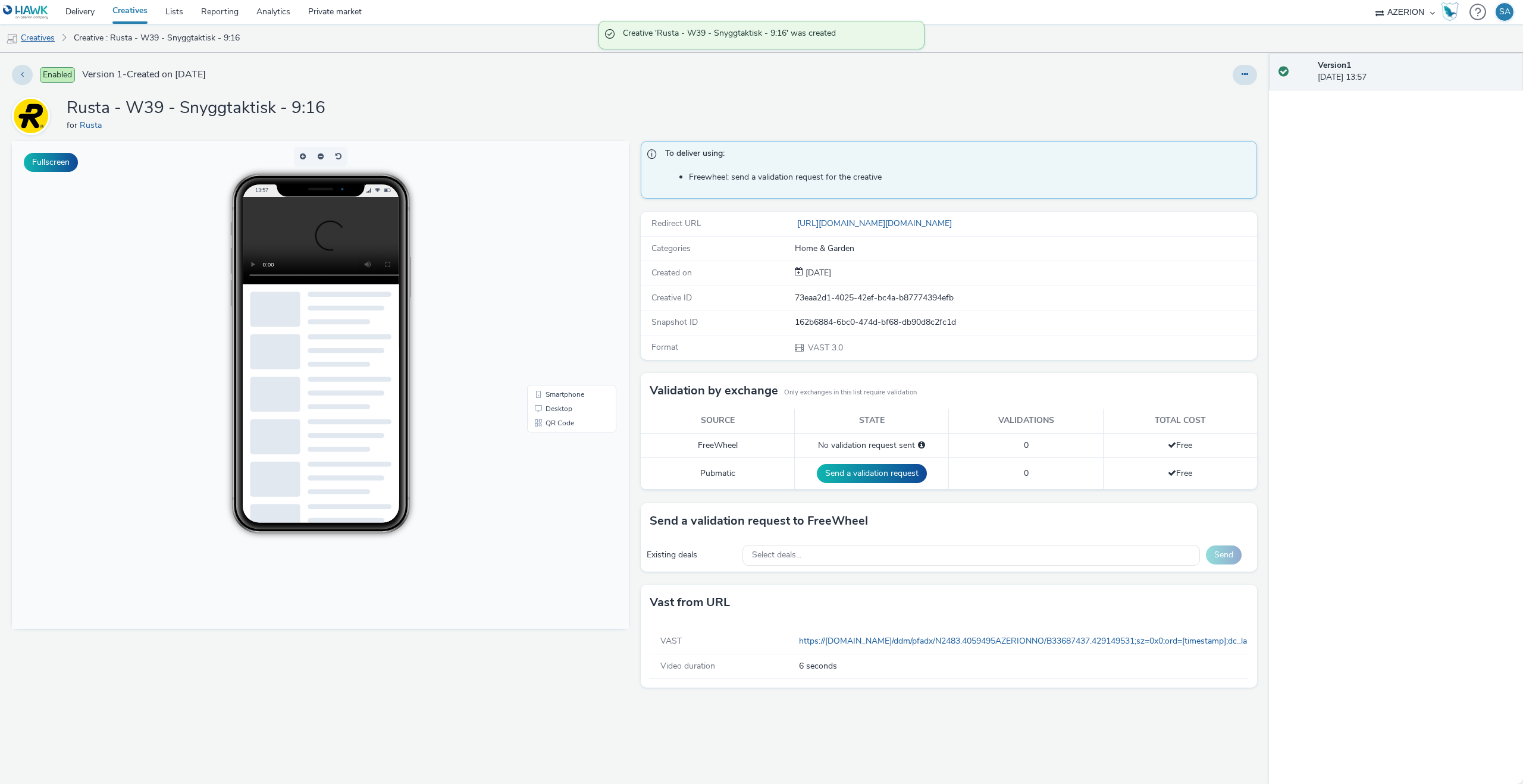
click at [44, 38] on link "Creatives" at bounding box center [30, 38] width 61 height 28
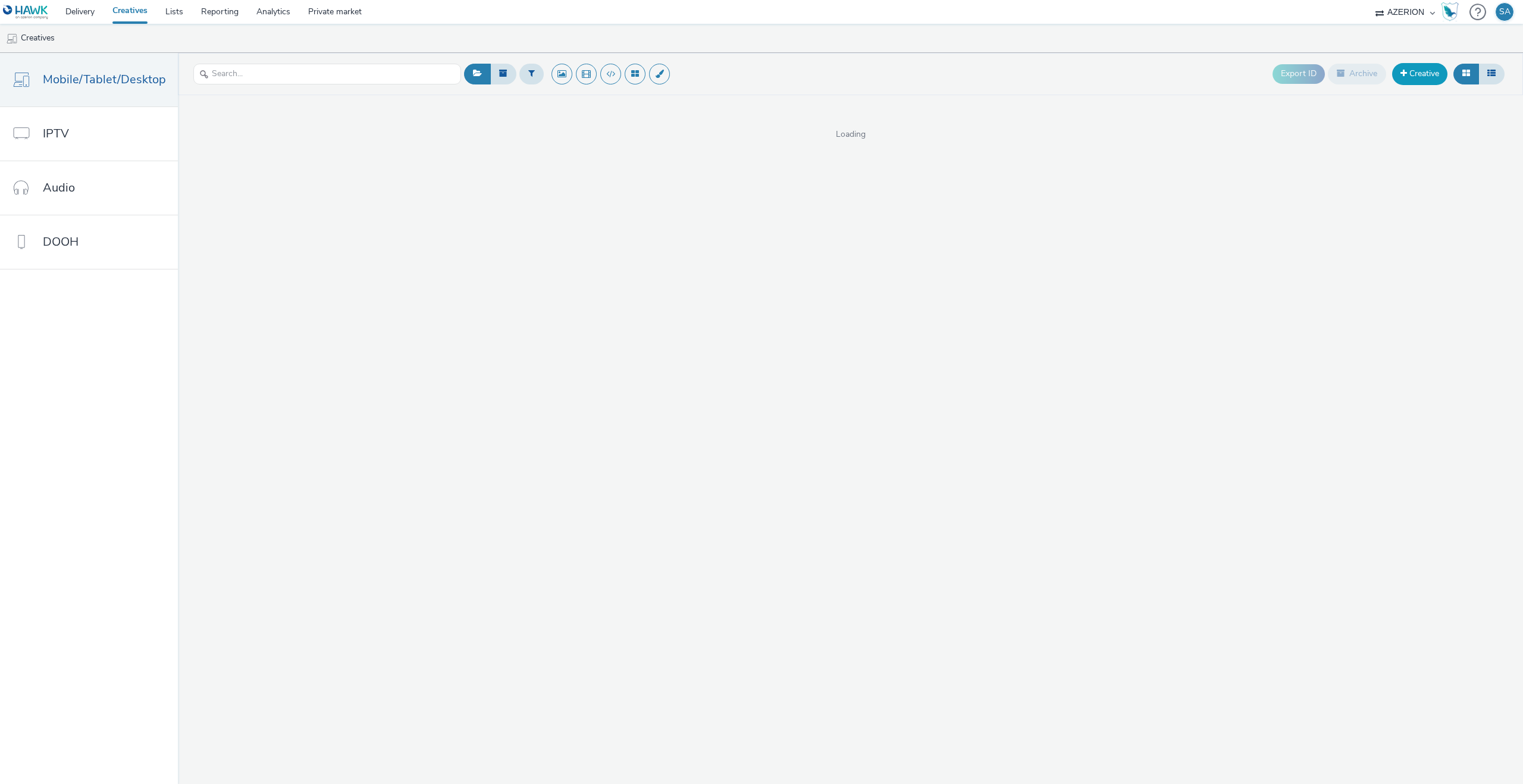
click at [1443, 77] on link "Creative" at bounding box center [1419, 73] width 55 height 21
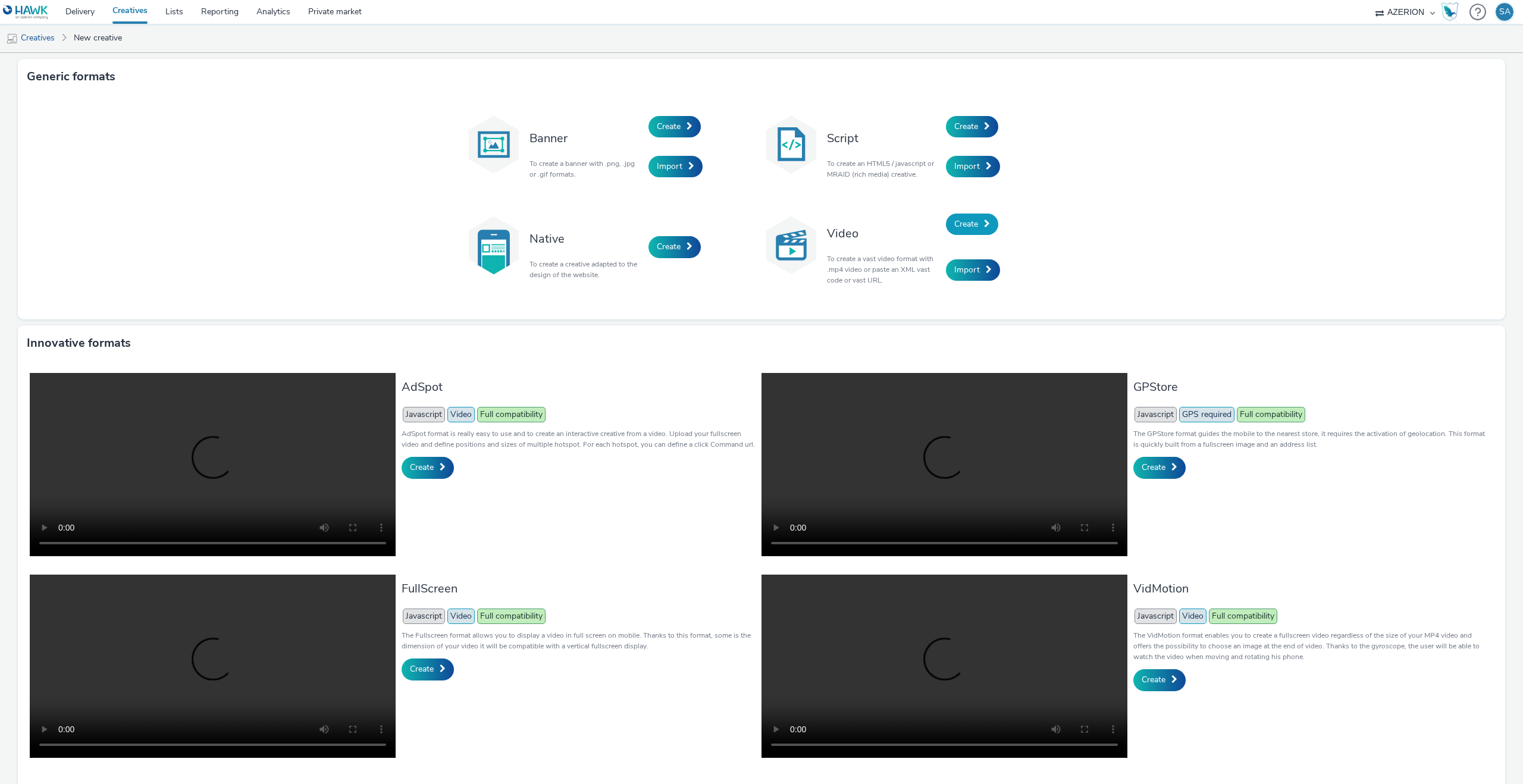
click at [954, 216] on link "Create" at bounding box center [972, 224] width 52 height 21
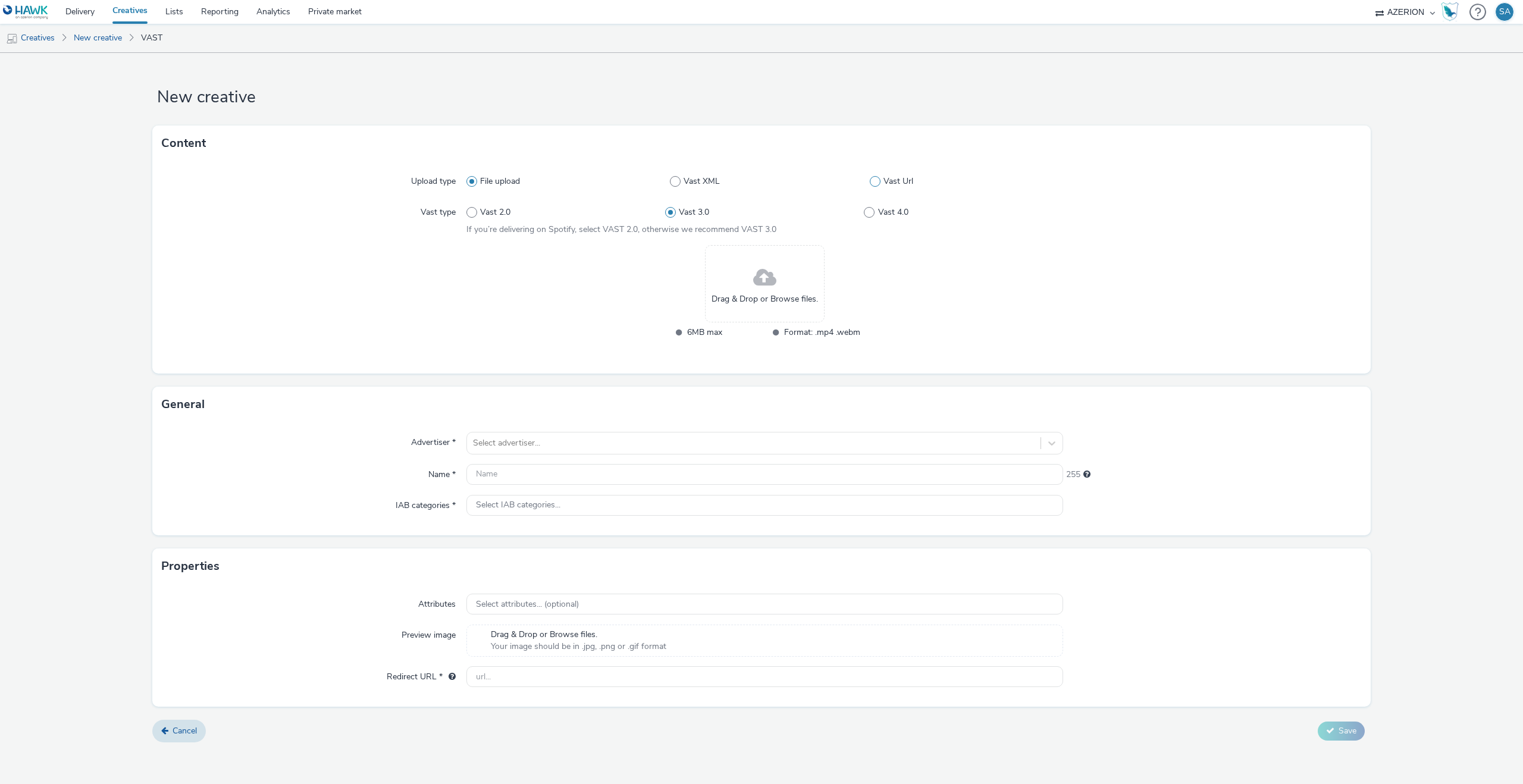
click at [879, 186] on label "Vast Url" at bounding box center [966, 182] width 193 height 12
click at [877, 185] on input "Vast Url" at bounding box center [873, 182] width 8 height 8
radio input "false"
radio input "true"
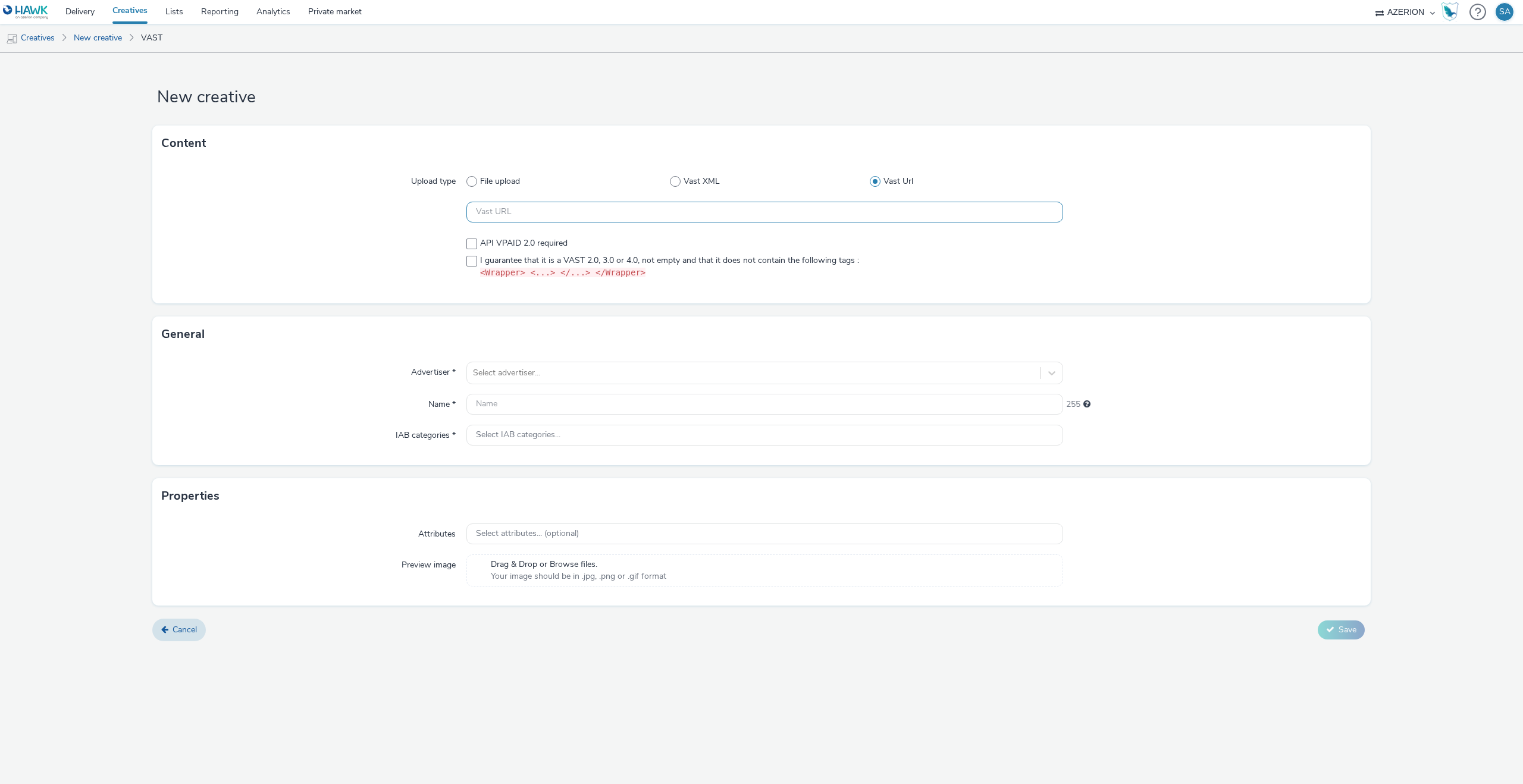
click at [672, 219] on input "text" at bounding box center [764, 212] width 596 height 21
paste input "https://[DOMAIN_NAME]/ddm/pfadx/N2483.4059495AZERIONNO/B33687437.429151838;sz=0…"
type input "https://[DOMAIN_NAME]/ddm/pfadx/N2483.4059495AZERIONNO/B33687437.429151838;sz=0…"
click at [509, 253] on div "API VPAID 2.0 required I guarantee that it is a VAST 2.0, 3.0 or 4.0, not empty…" at bounding box center [764, 258] width 596 height 42
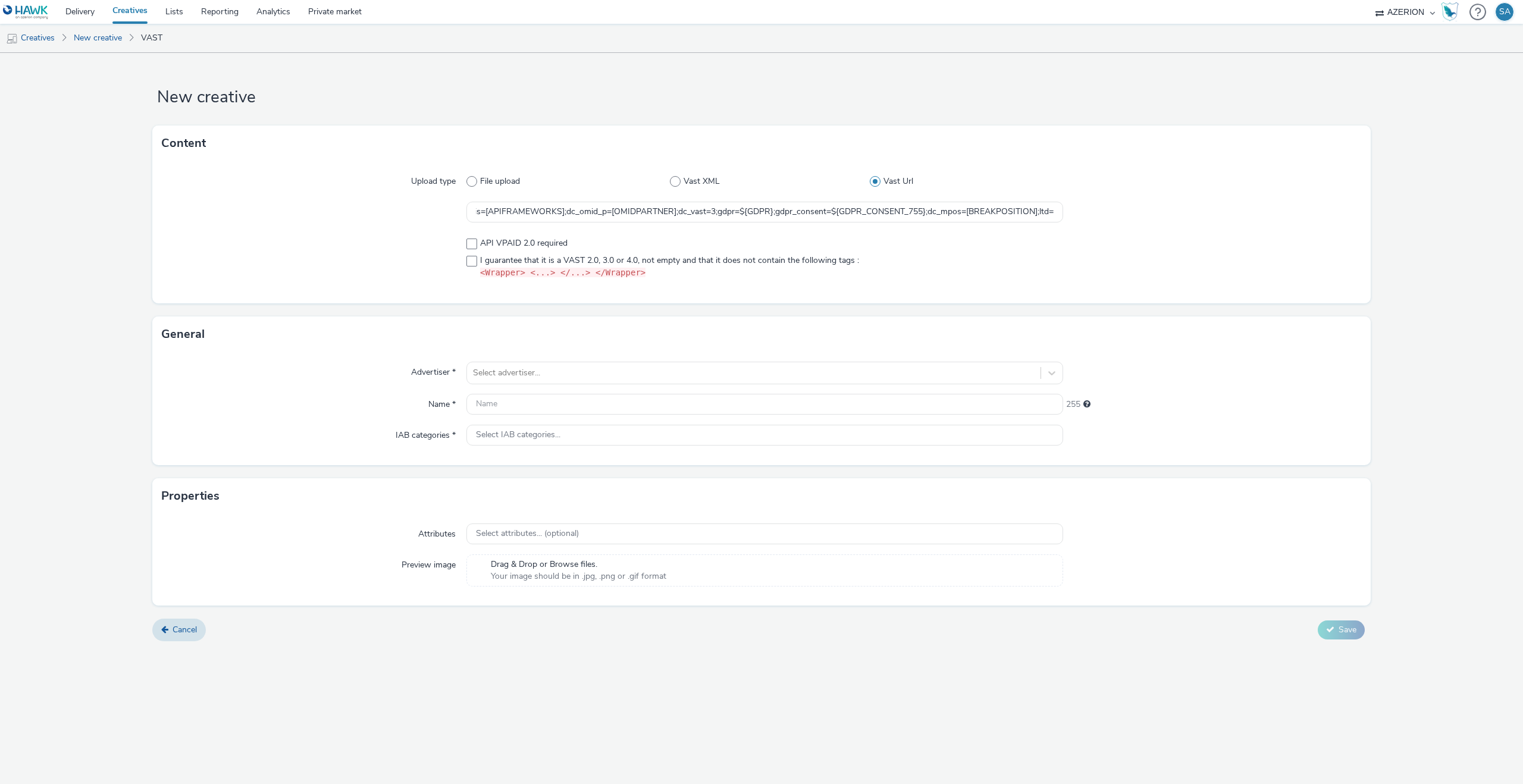
scroll to position [0, 0]
click at [508, 254] on span "I guarantee that it is a VAST 2.0, 3.0 or 4.0, not empty and that it does not c…" at bounding box center [670, 266] width 379 height 25
checkbox input "true"
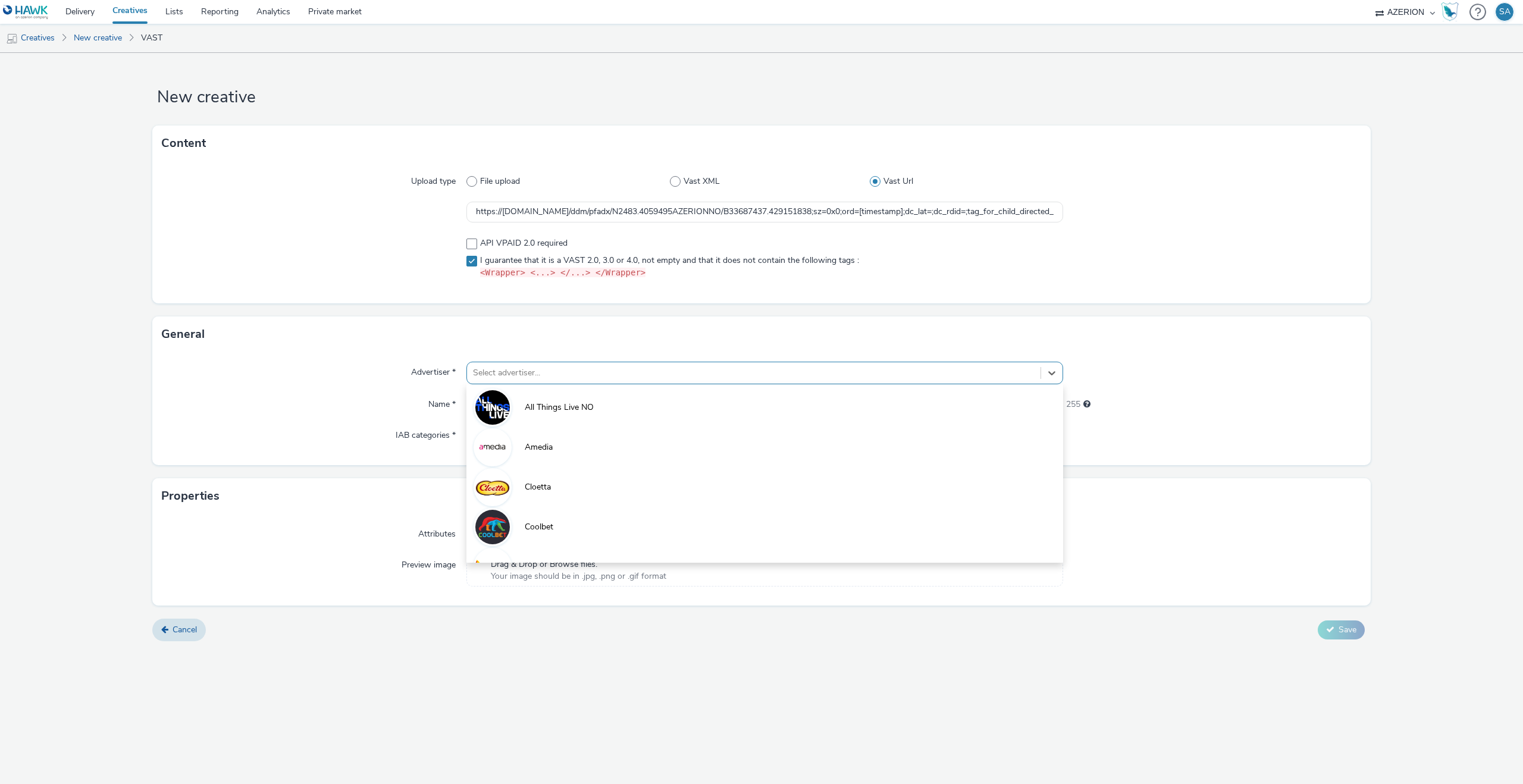
click at [515, 366] on div at bounding box center [753, 373] width 561 height 15
type input "u"
type input "rus"
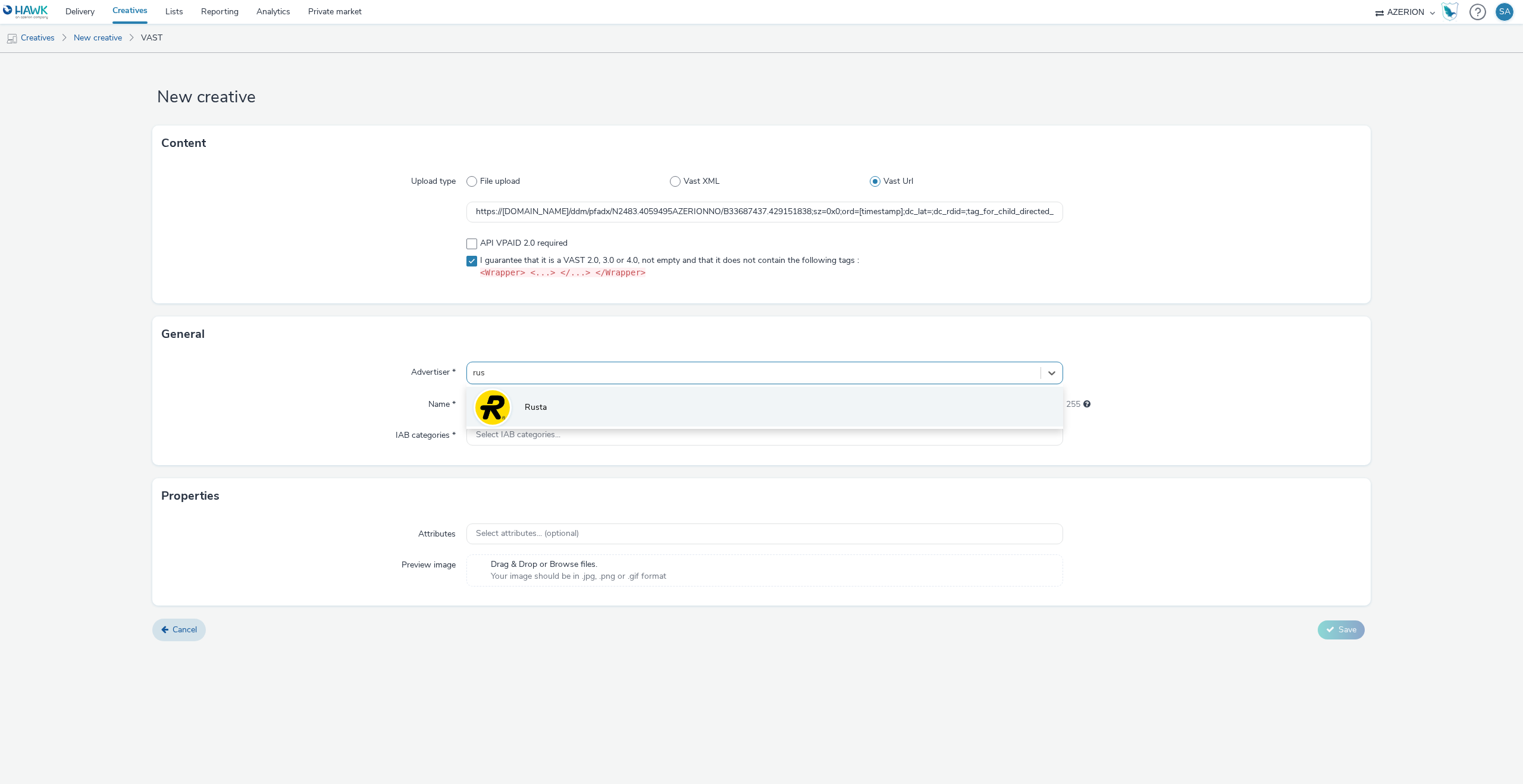
click at [537, 397] on li "Rusta" at bounding box center [764, 407] width 596 height 40
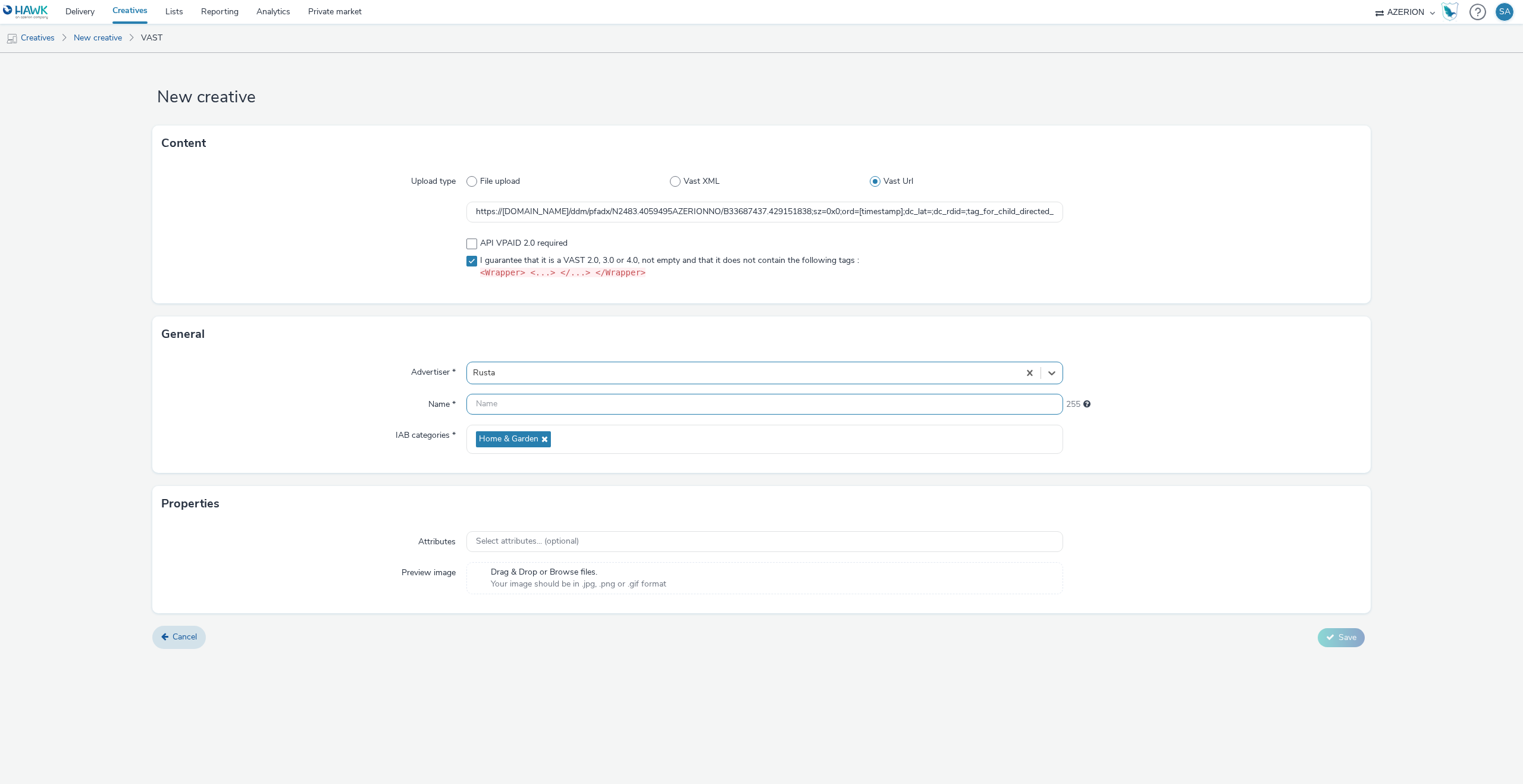
click at [537, 401] on input "text" at bounding box center [764, 404] width 596 height 21
type input "Rusta - W39 - Snyggtaktisk - 16:9"
click at [1327, 643] on button "Save" at bounding box center [1341, 637] width 47 height 19
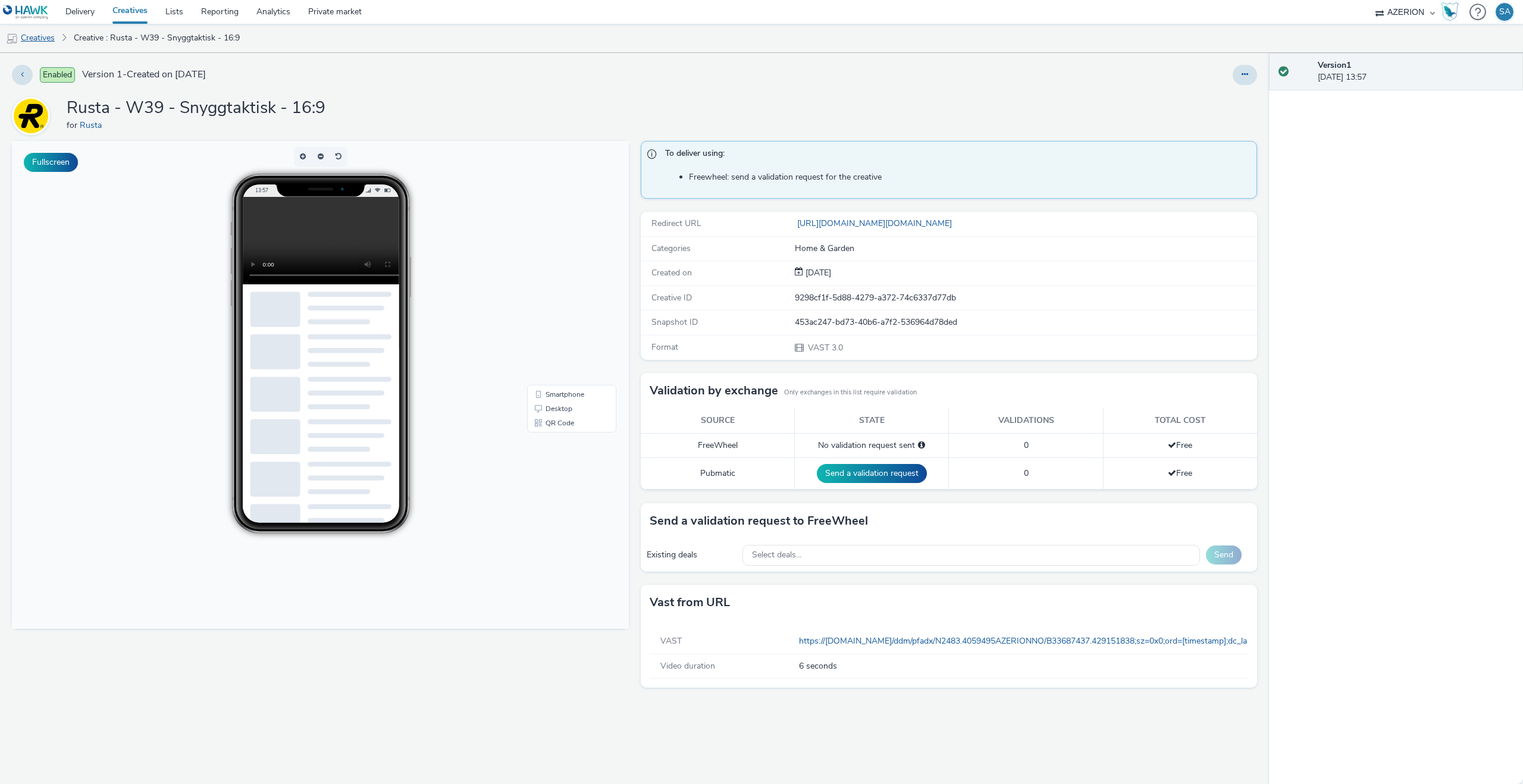
click at [40, 33] on link "Creatives" at bounding box center [30, 38] width 61 height 28
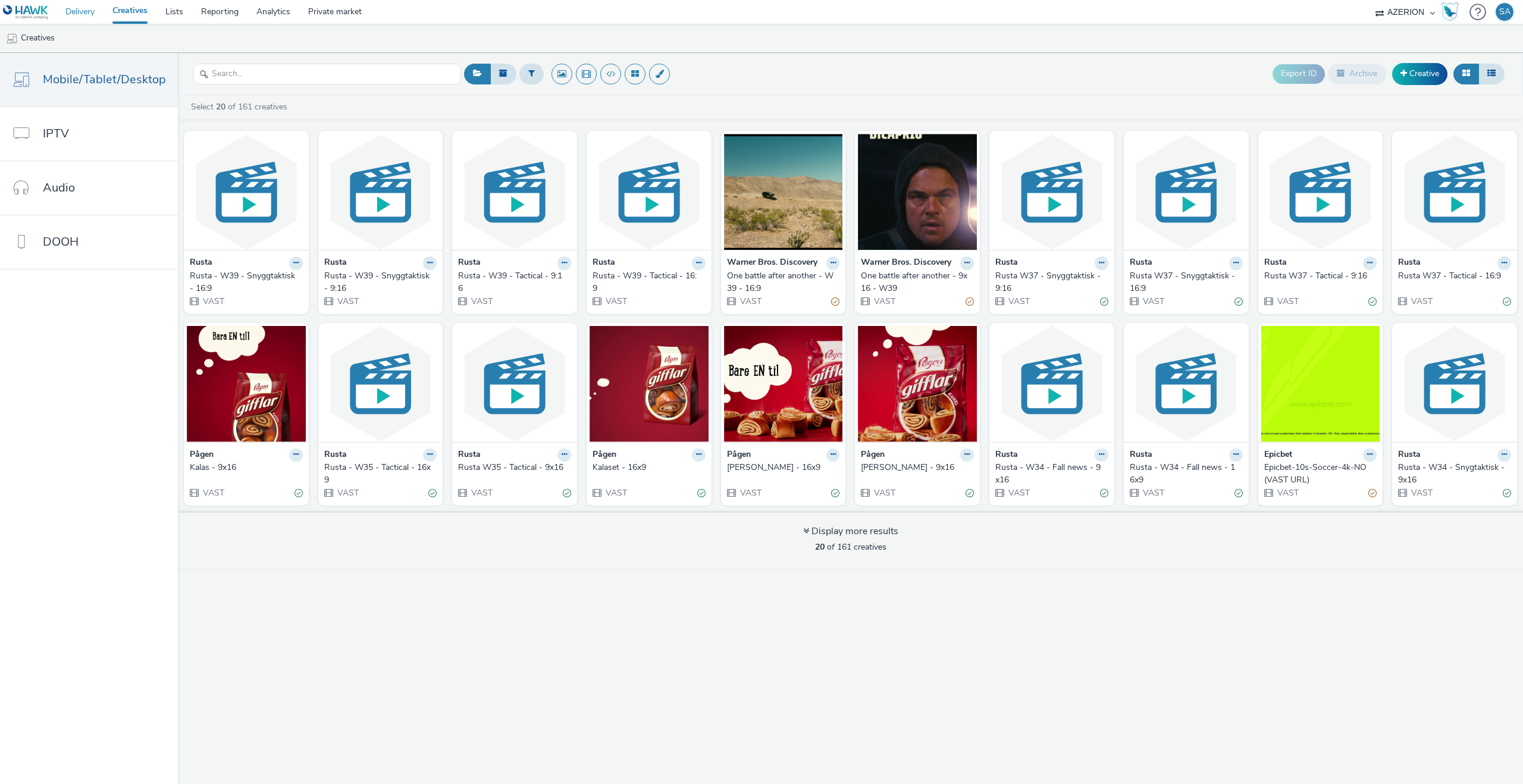
click at [79, 18] on link "Delivery" at bounding box center [80, 12] width 47 height 24
